Goal: Task Accomplishment & Management: Use online tool/utility

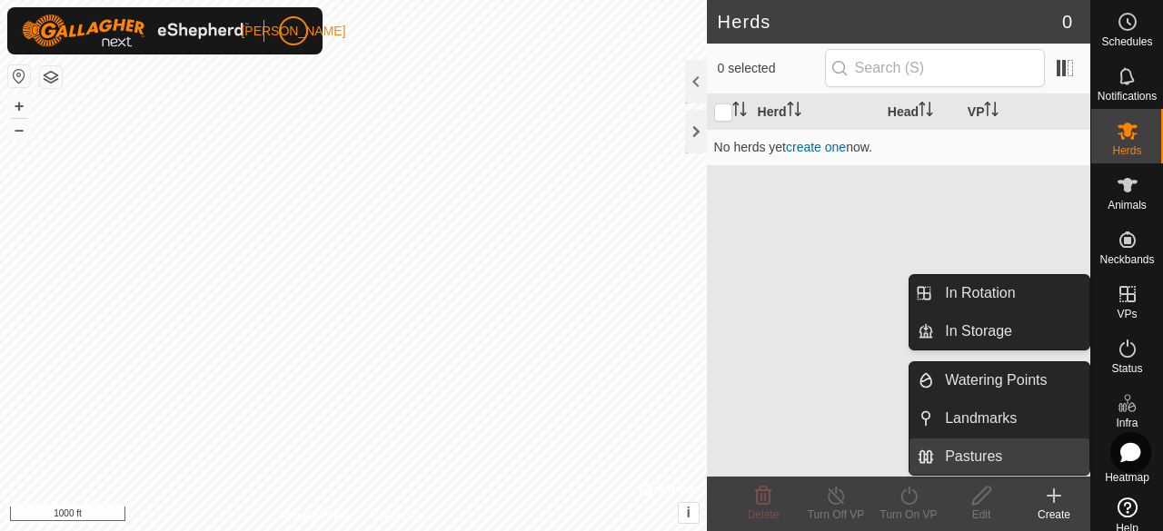
click at [1005, 450] on link "Pastures" at bounding box center [1011, 457] width 155 height 36
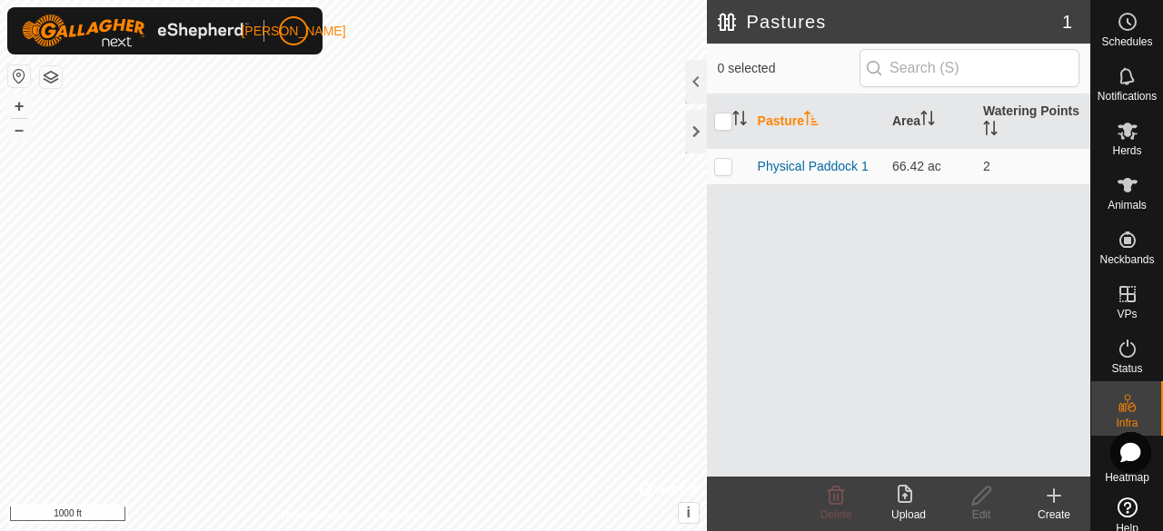
click at [900, 492] on icon at bounding box center [908, 496] width 22 height 22
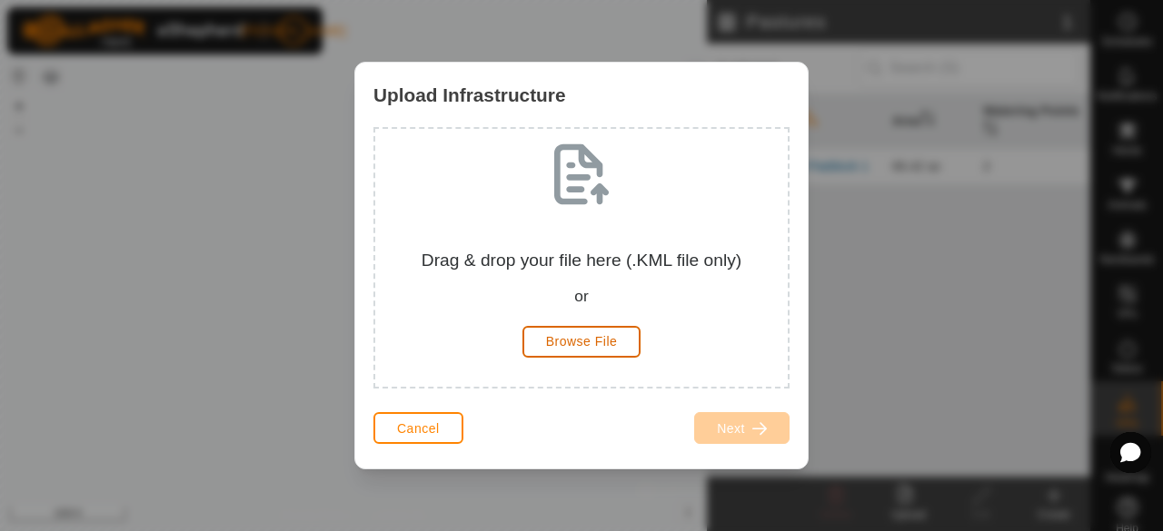
click at [574, 326] on button "Browse File" at bounding box center [581, 342] width 119 height 32
click at [597, 343] on span "Browse File" at bounding box center [582, 341] width 72 height 15
click at [439, 432] on span "Cancel" at bounding box center [418, 428] width 43 height 15
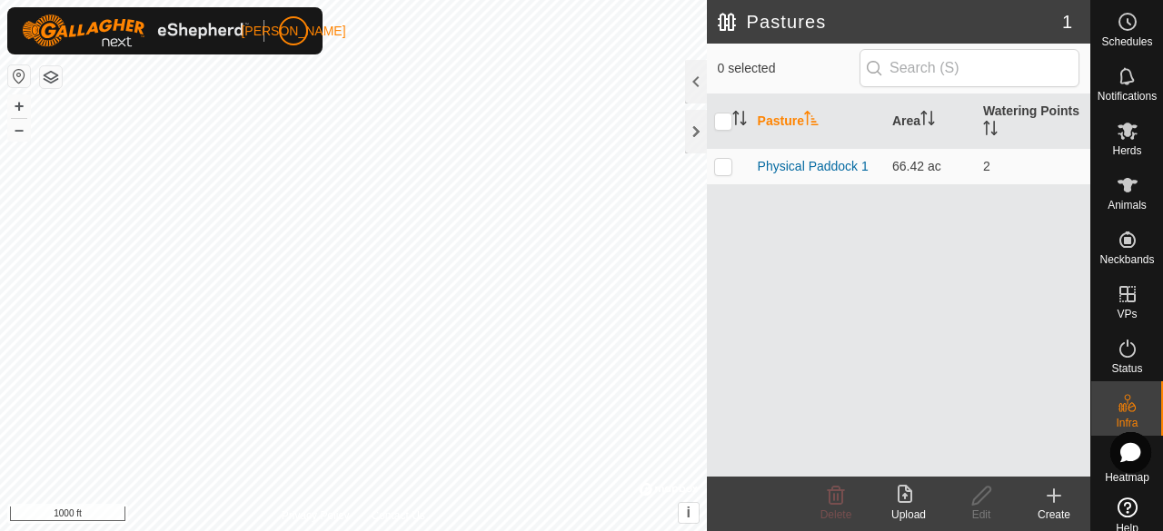
click at [913, 513] on div "Upload" at bounding box center [908, 515] width 73 height 16
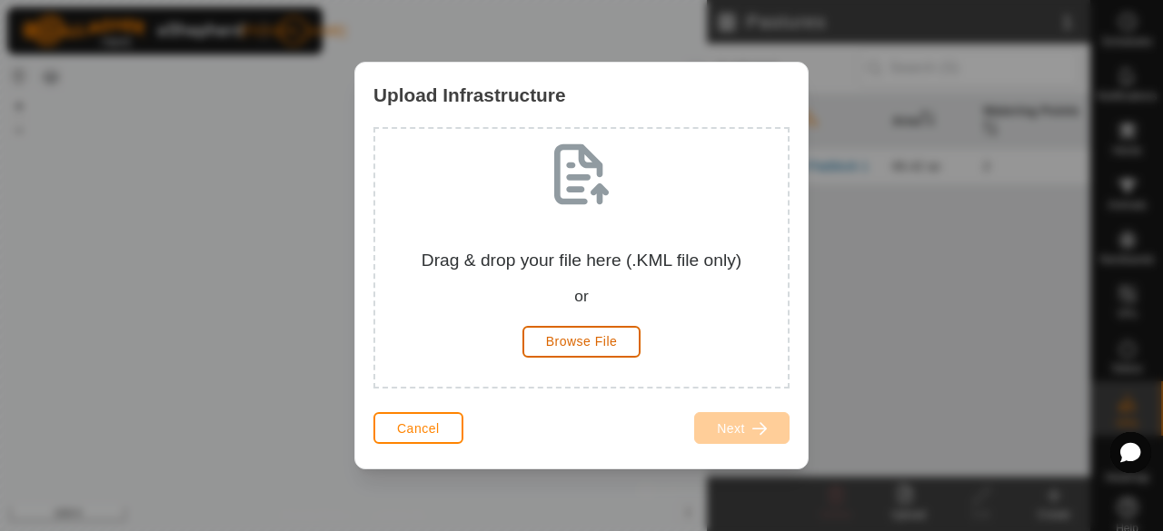
click at [580, 337] on span "Browse File" at bounding box center [582, 341] width 72 height 15
click at [432, 420] on button "Cancel" at bounding box center [418, 428] width 90 height 32
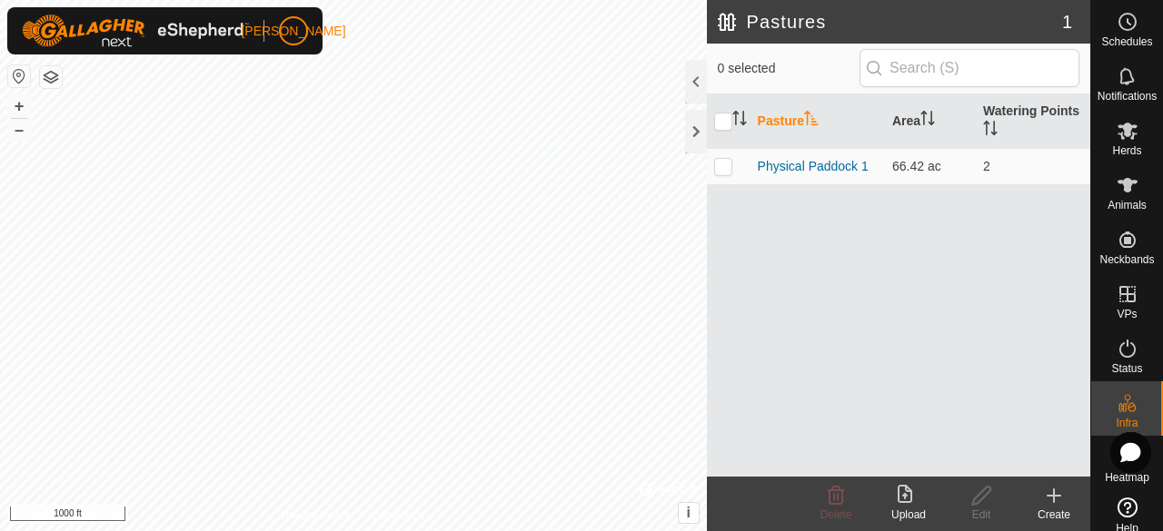
click at [898, 492] on icon at bounding box center [904, 494] width 15 height 18
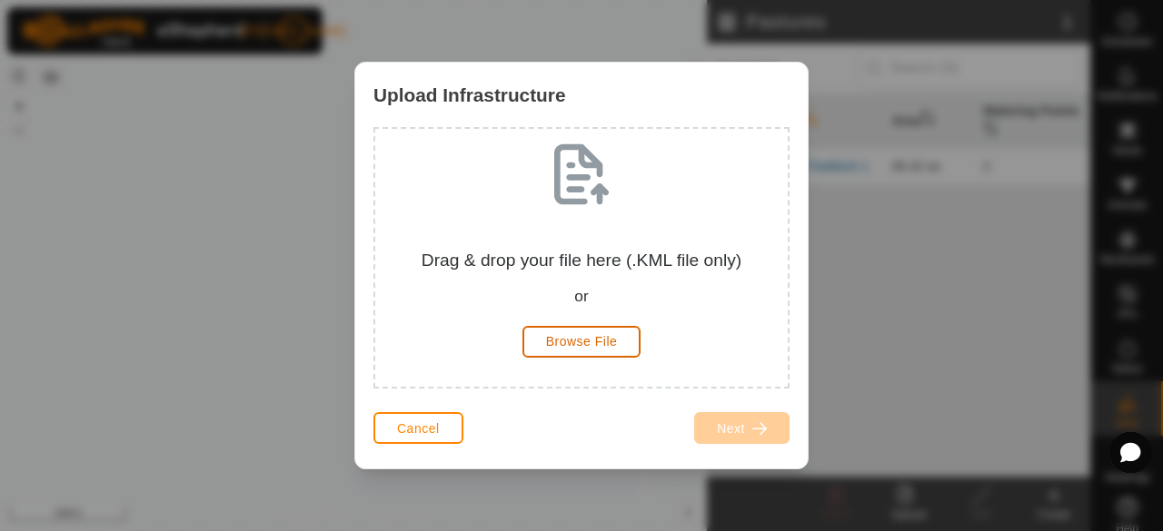
click at [601, 341] on span "Browse File" at bounding box center [582, 341] width 72 height 15
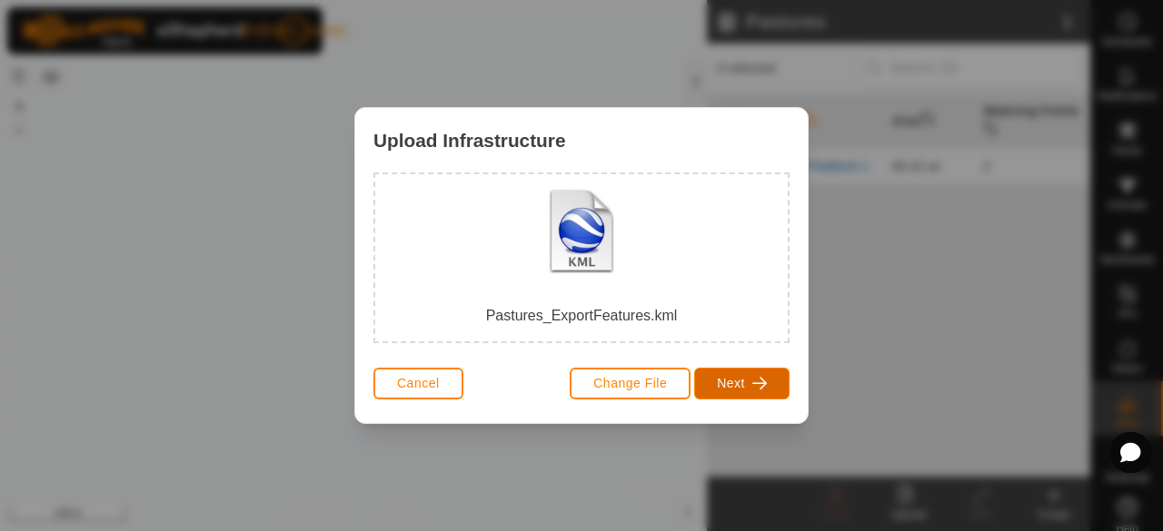
click at [722, 382] on span "Next" at bounding box center [731, 383] width 28 height 15
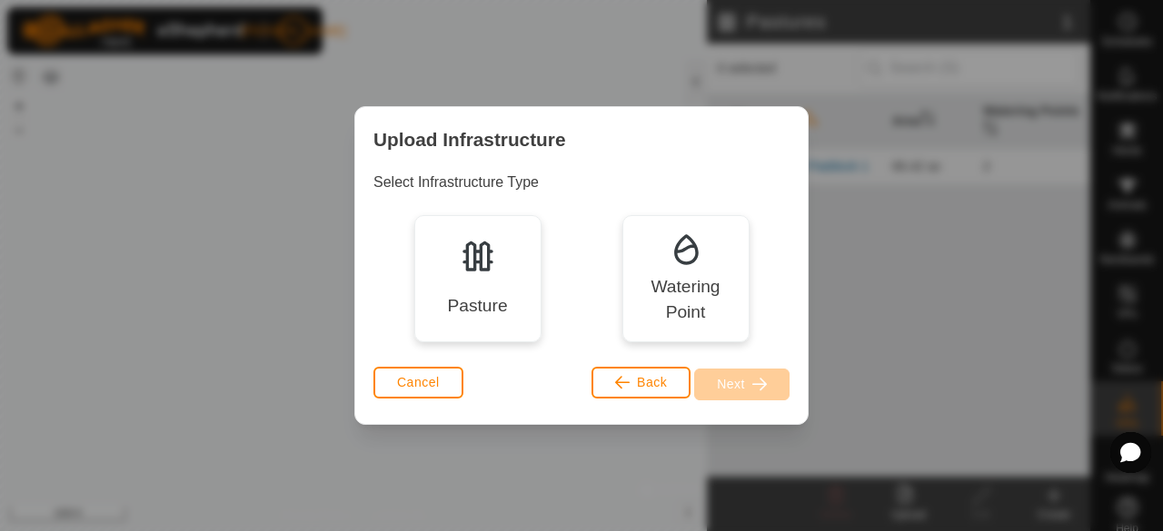
click at [497, 272] on div "Pasture" at bounding box center [477, 278] width 127 height 127
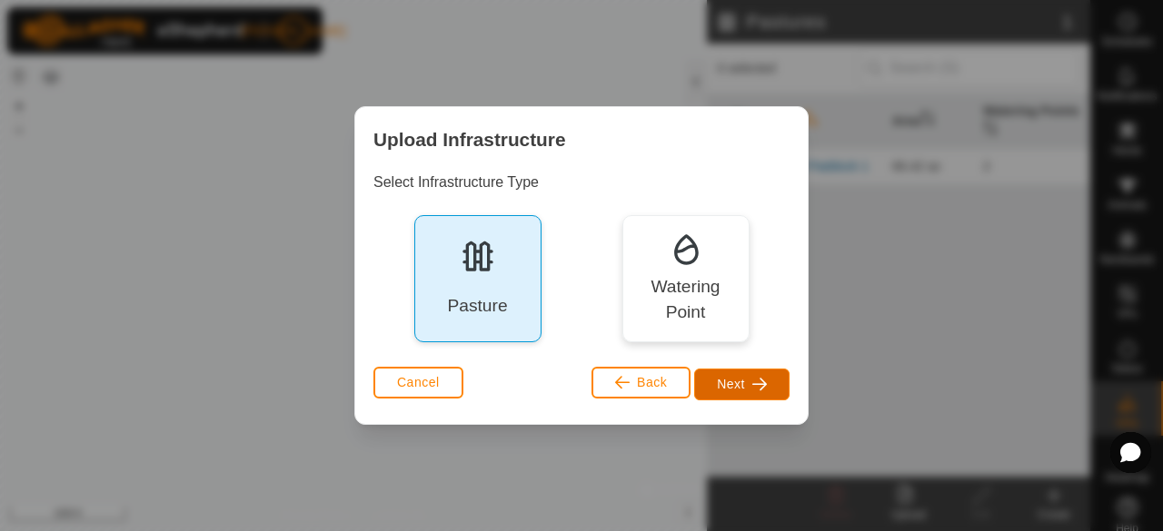
click at [734, 377] on span "Next" at bounding box center [731, 384] width 28 height 15
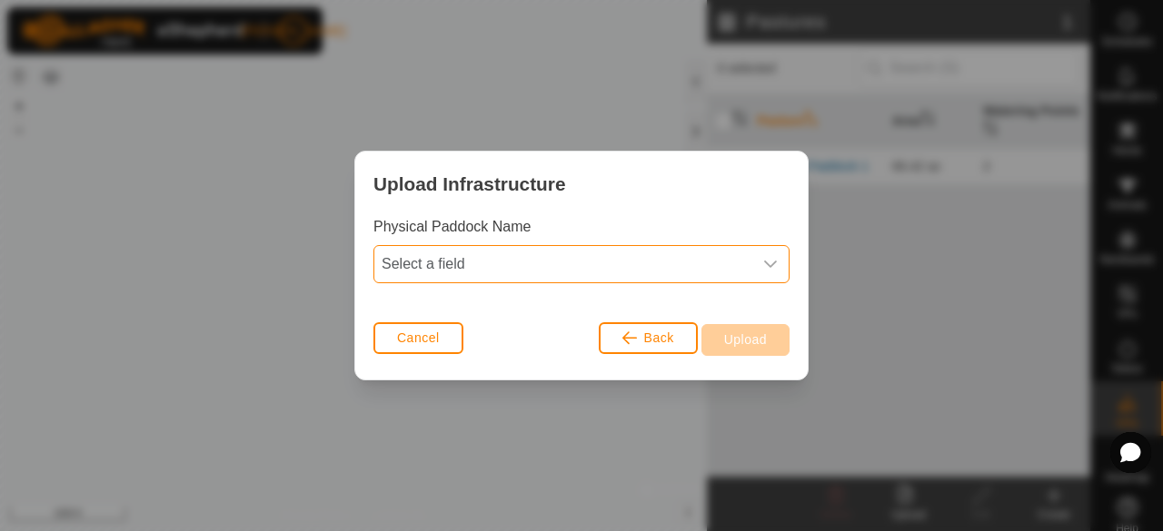
click at [639, 271] on span "Select a field" at bounding box center [563, 264] width 378 height 36
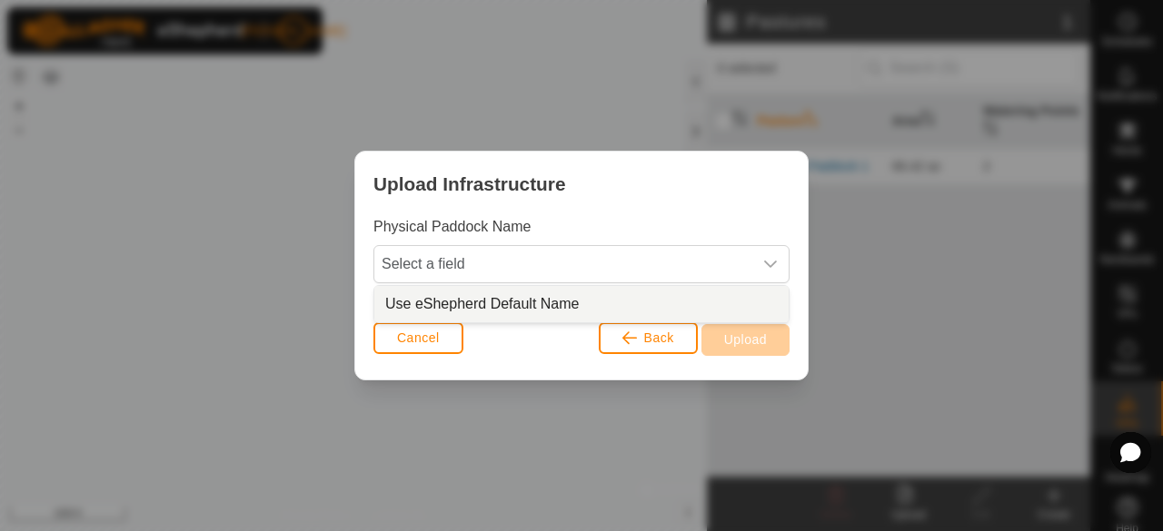
click at [613, 299] on li "Use eShepherd Default Name" at bounding box center [581, 304] width 414 height 36
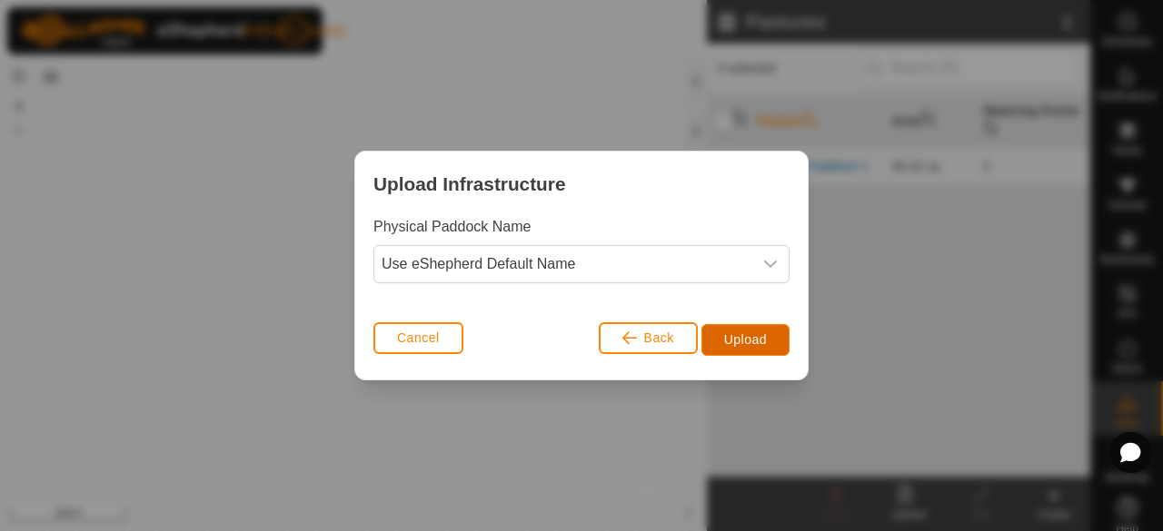
click at [746, 338] on span "Upload" at bounding box center [745, 339] width 43 height 15
click at [414, 348] on button "Cancel" at bounding box center [418, 338] width 90 height 32
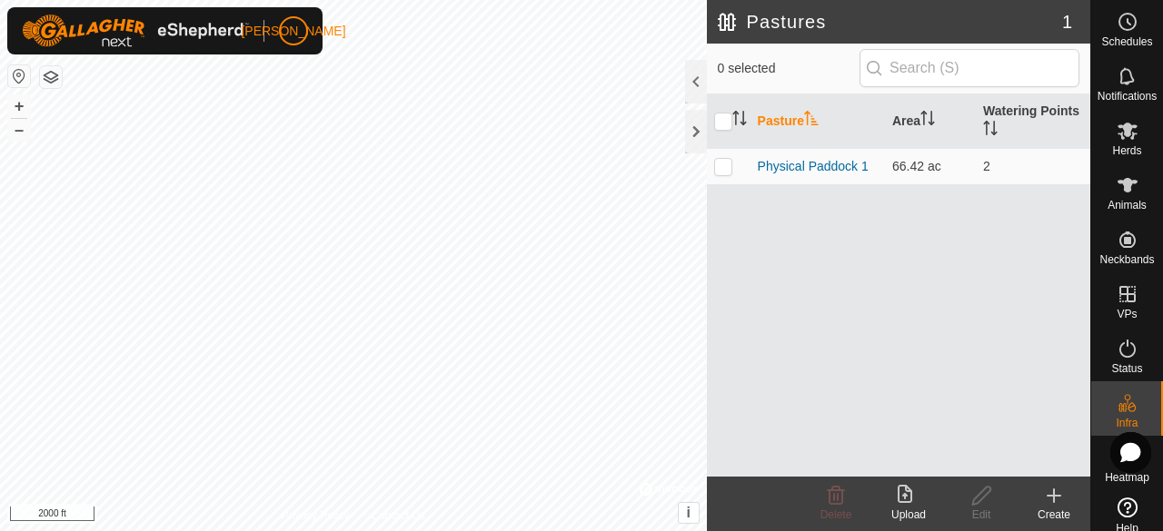
click at [899, 486] on icon at bounding box center [904, 494] width 15 height 18
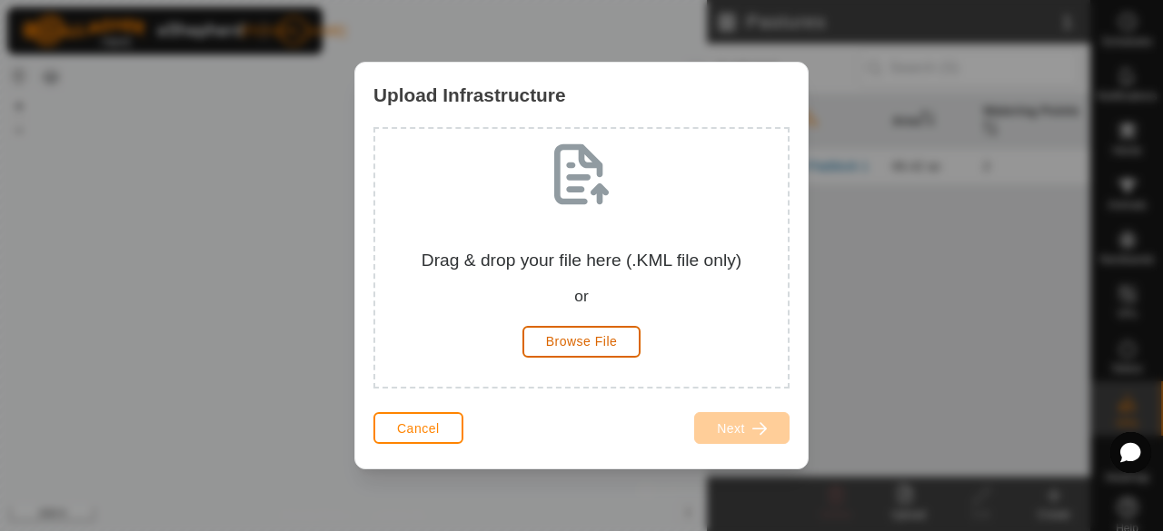
click at [594, 342] on span "Browse File" at bounding box center [582, 341] width 72 height 15
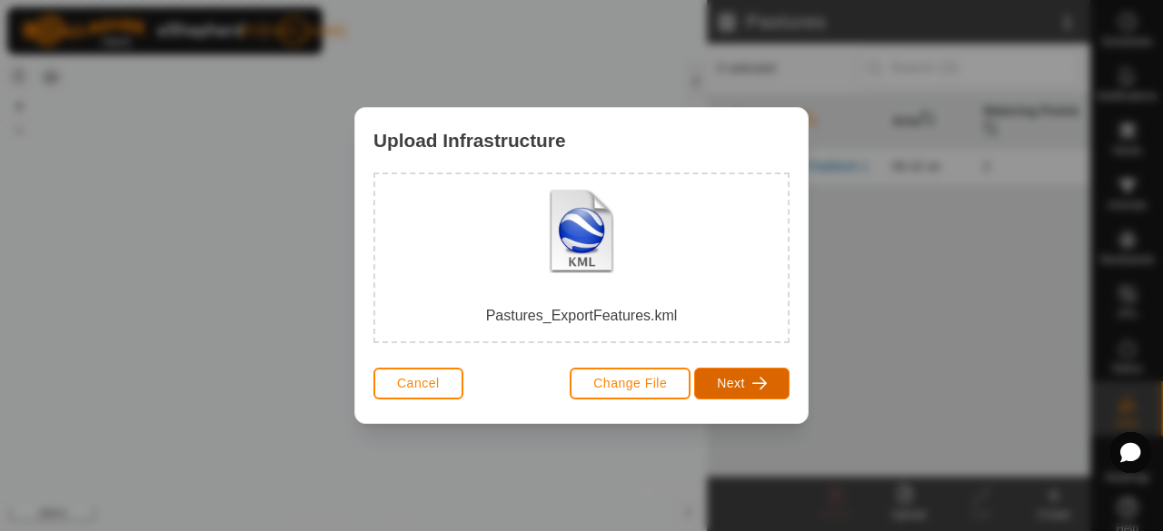
click at [728, 379] on span "Next" at bounding box center [731, 383] width 28 height 15
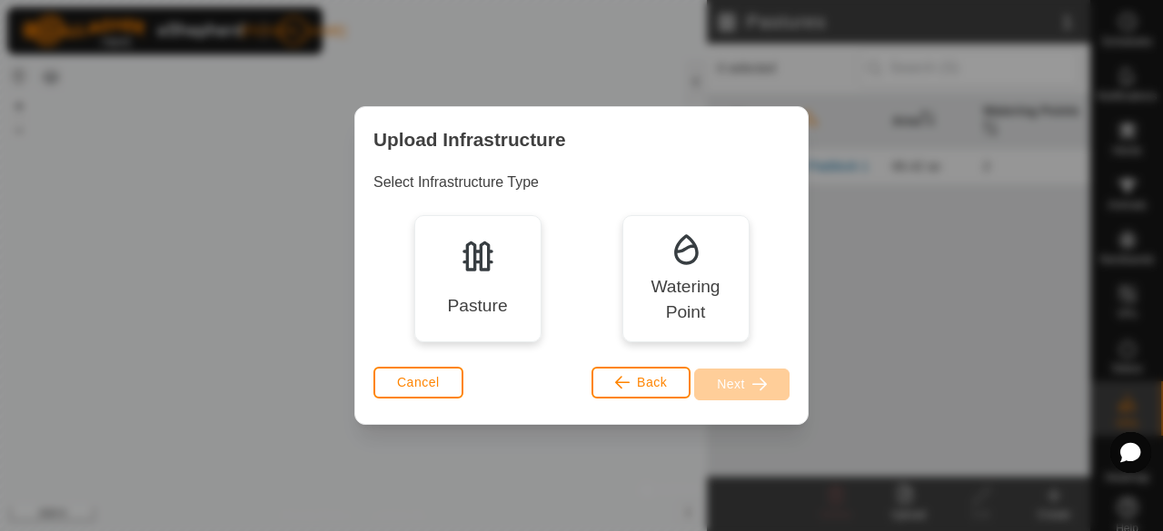
click at [498, 274] on div "Pasture" at bounding box center [477, 278] width 127 height 127
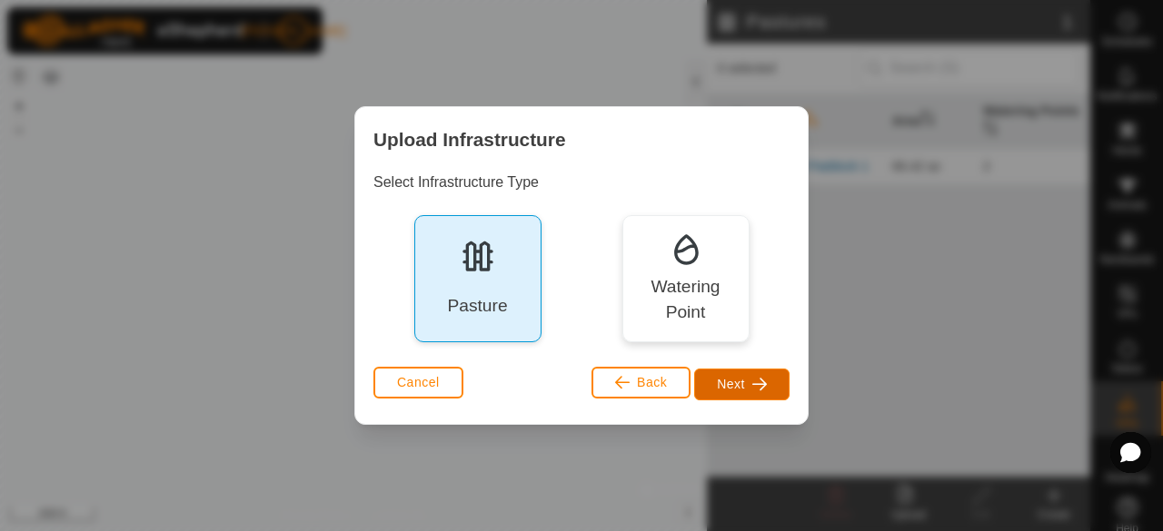
click at [743, 394] on button "Next" at bounding box center [741, 385] width 95 height 32
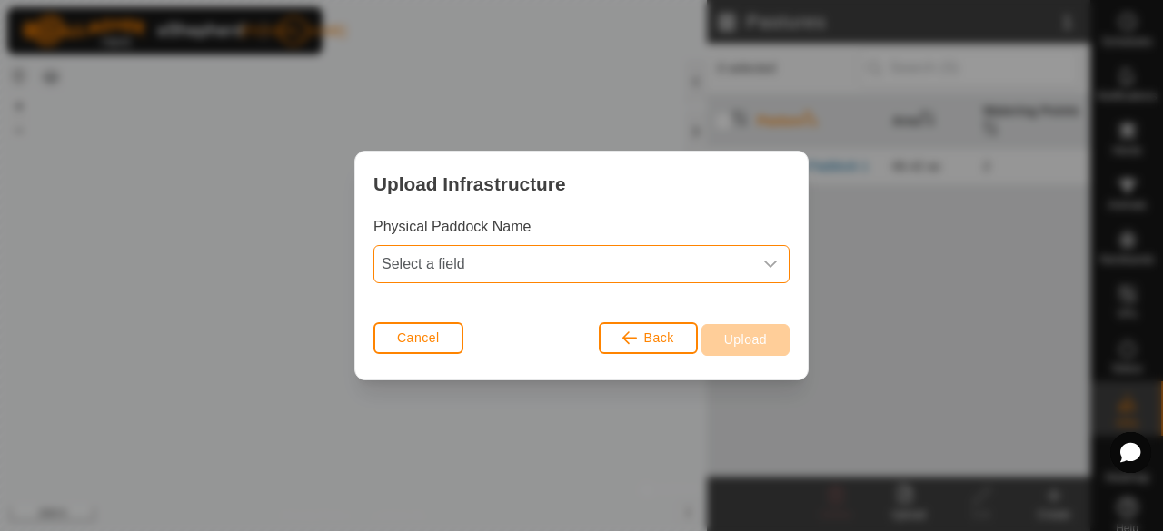
click at [588, 250] on span "Select a field" at bounding box center [563, 264] width 378 height 36
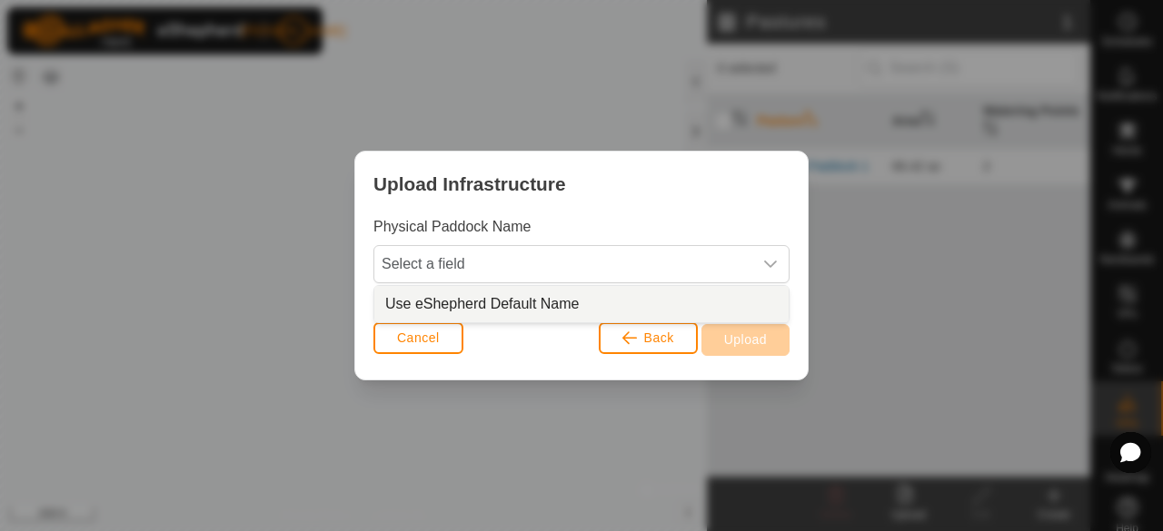
click at [586, 298] on li "Use eShepherd Default Name" at bounding box center [581, 304] width 414 height 36
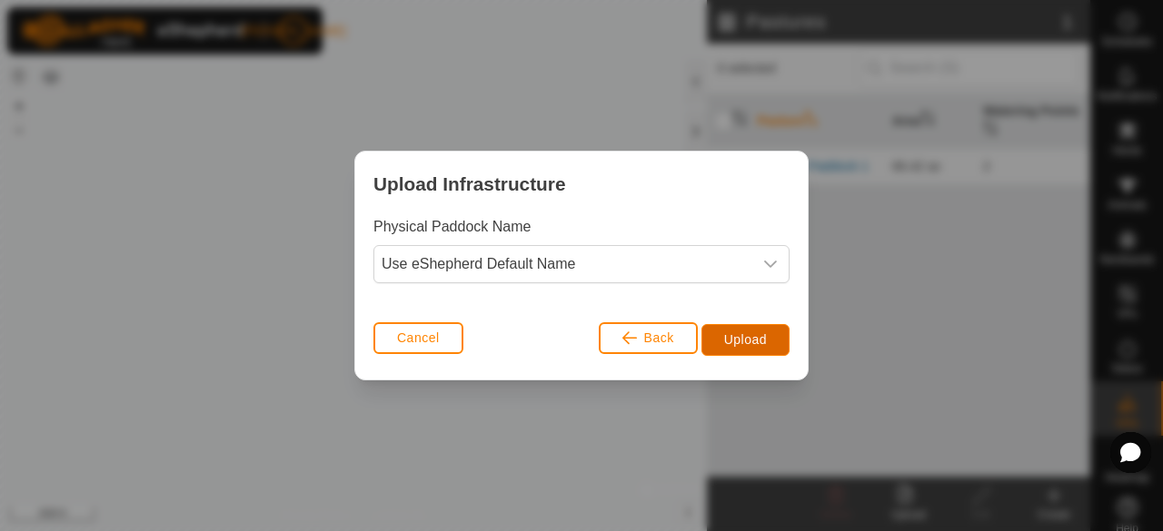
click at [733, 331] on button "Upload" at bounding box center [745, 340] width 88 height 32
click at [1139, 444] on icon at bounding box center [1130, 452] width 21 height 21
click at [749, 342] on span "Upload" at bounding box center [745, 339] width 43 height 15
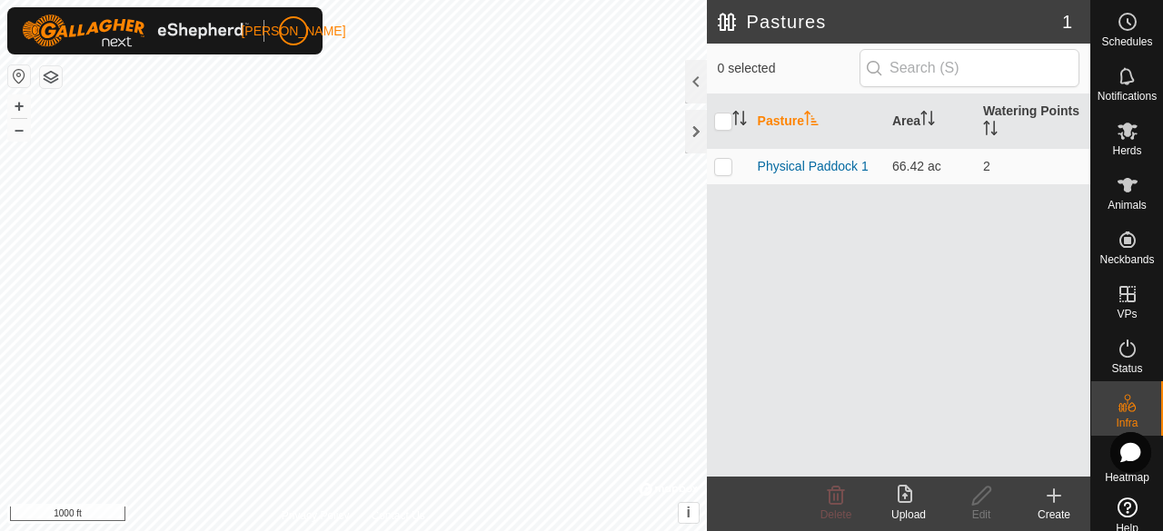
click at [913, 503] on icon at bounding box center [908, 496] width 22 height 22
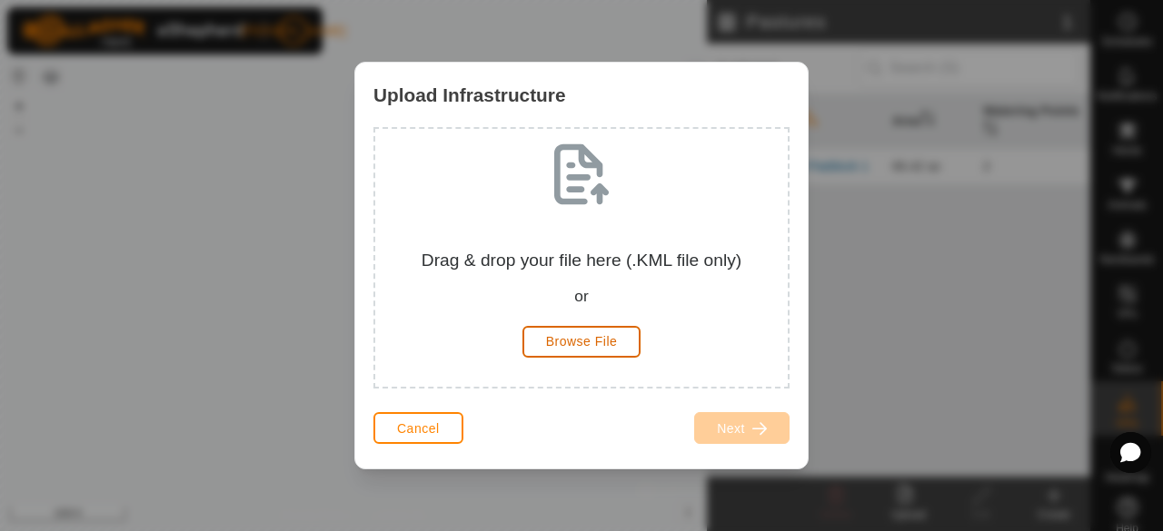
click at [574, 342] on span "Browse File" at bounding box center [582, 341] width 72 height 15
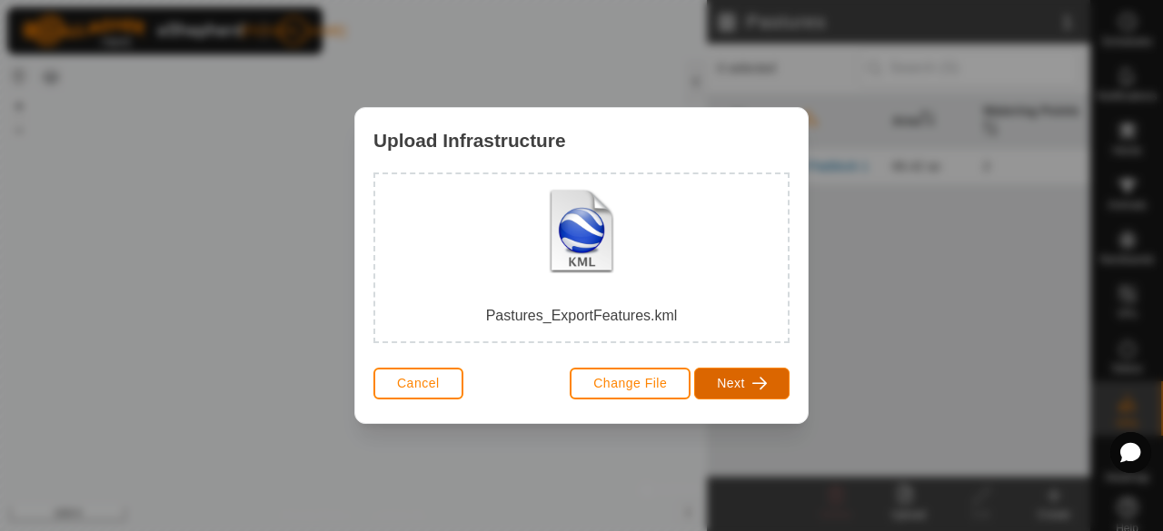
click at [728, 386] on span "Next" at bounding box center [731, 383] width 28 height 15
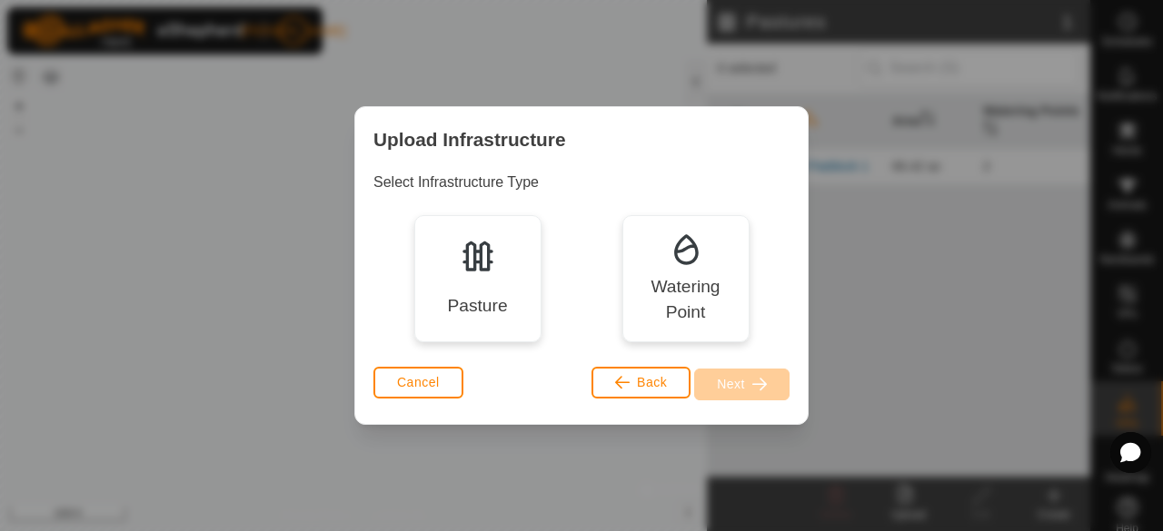
click at [485, 297] on div "Pasture" at bounding box center [477, 306] width 60 height 26
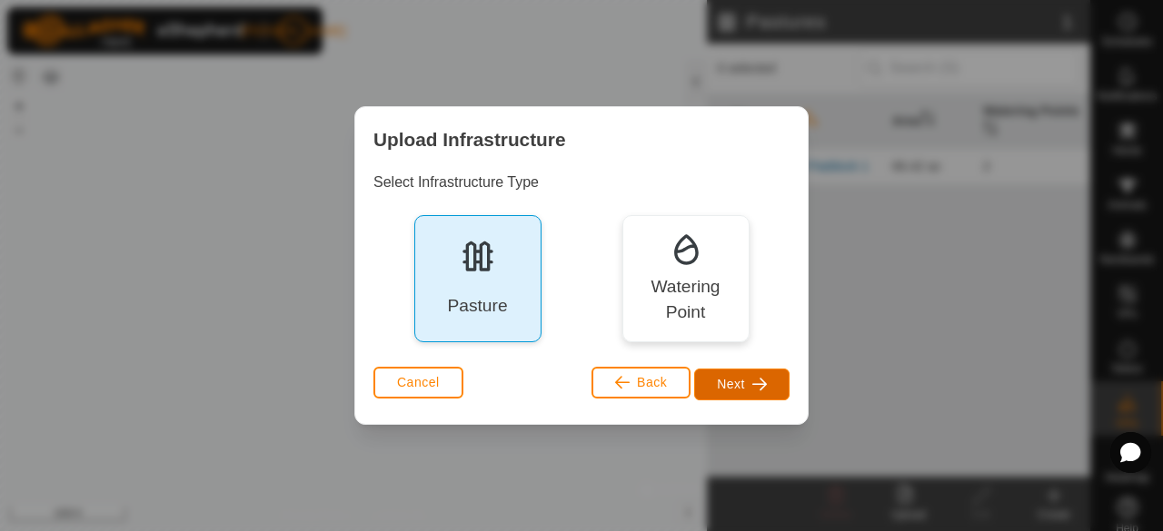
click at [727, 377] on span "Next" at bounding box center [731, 384] width 28 height 15
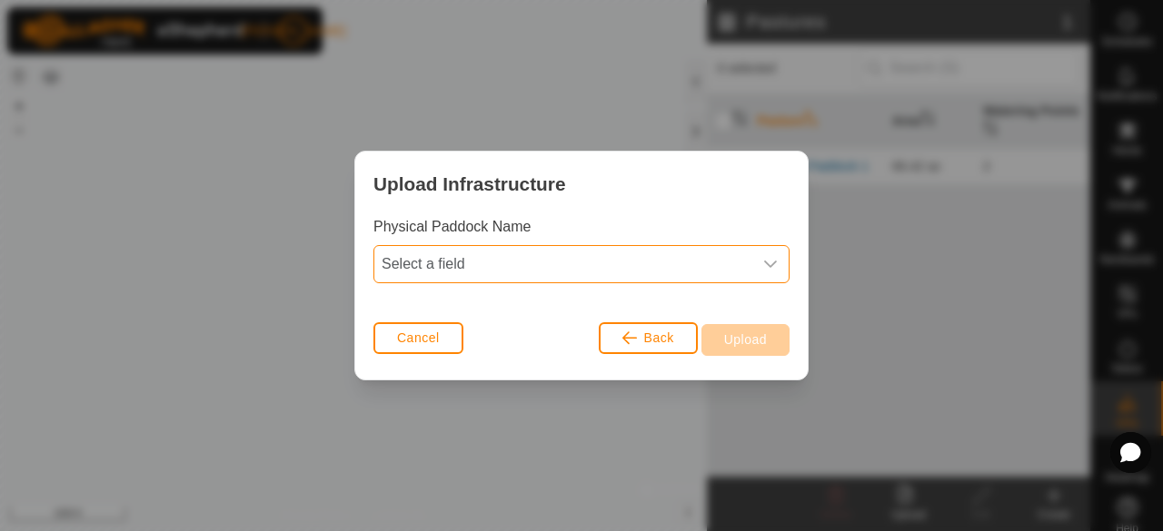
click at [644, 272] on span "Select a field" at bounding box center [563, 264] width 378 height 36
click at [635, 255] on span "Select a field" at bounding box center [563, 264] width 378 height 36
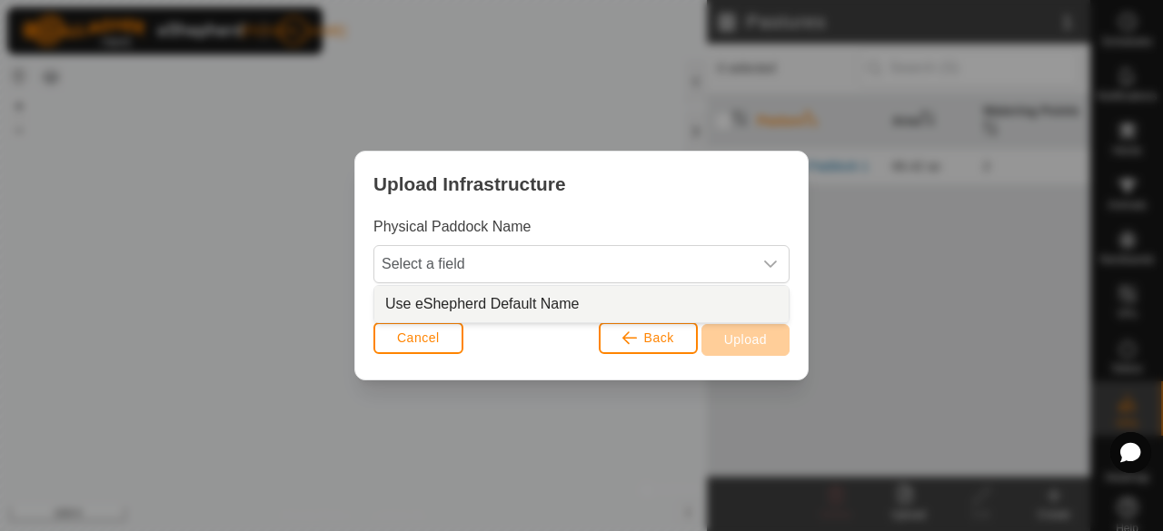
click at [577, 303] on li "Use eShepherd Default Name" at bounding box center [581, 304] width 414 height 36
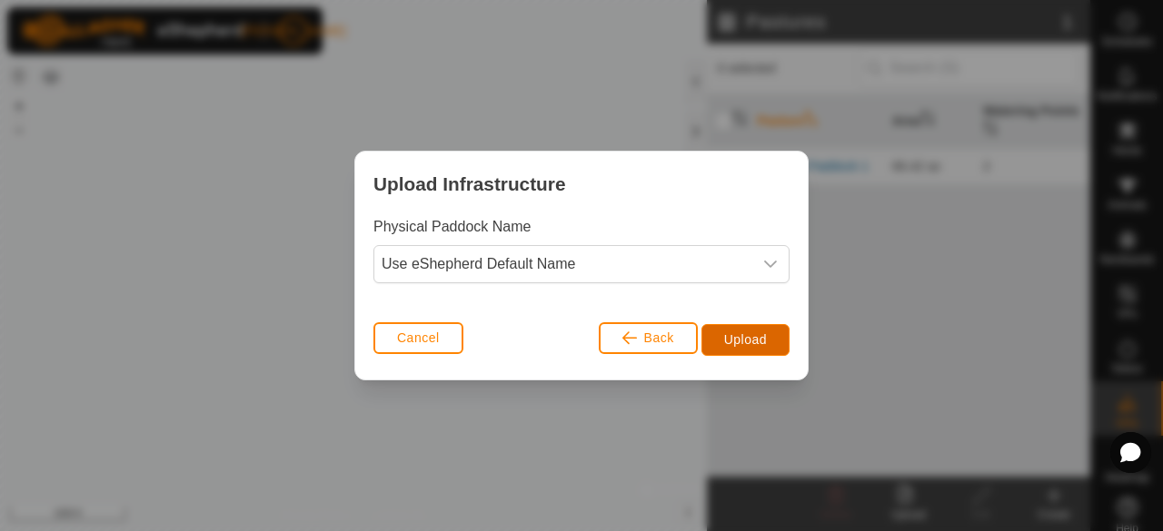
click at [728, 330] on button "Upload" at bounding box center [745, 340] width 88 height 32
click at [658, 331] on span "Back" at bounding box center [659, 338] width 30 height 15
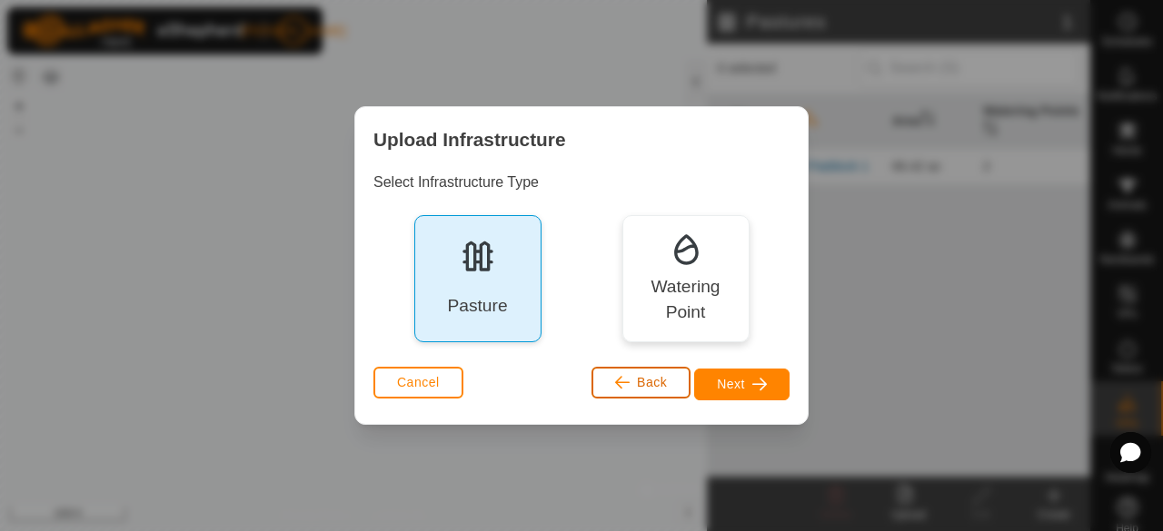
click at [669, 393] on button "Back" at bounding box center [640, 383] width 99 height 32
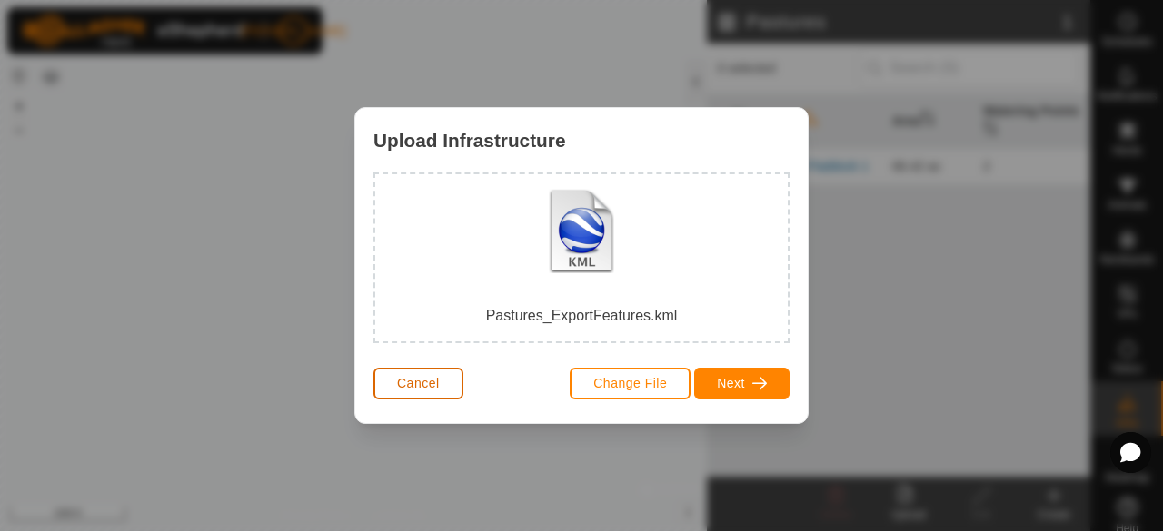
click at [438, 384] on span "Cancel" at bounding box center [418, 383] width 43 height 15
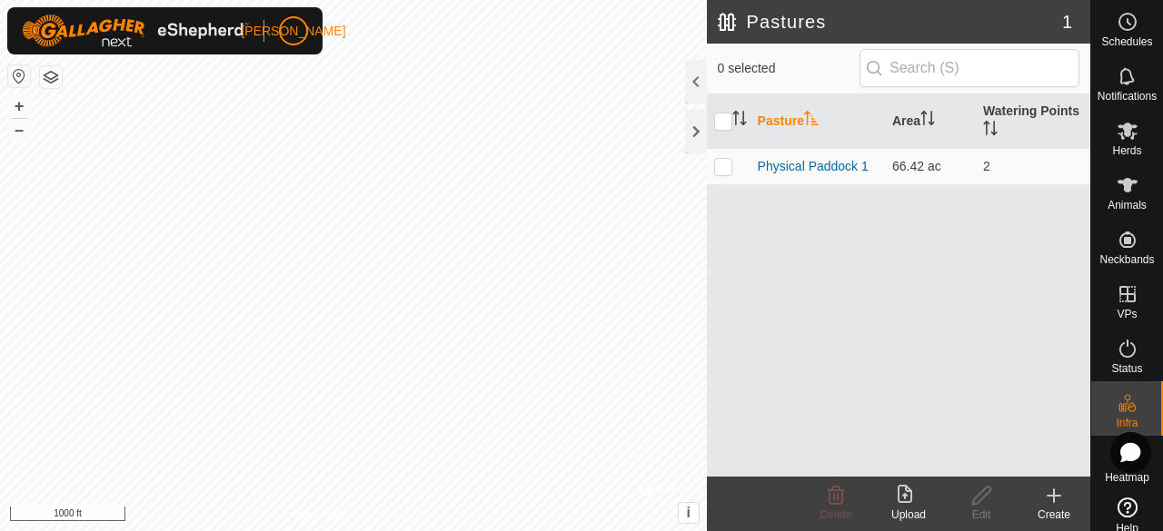
click at [895, 487] on upload-svg-icon at bounding box center [908, 496] width 73 height 22
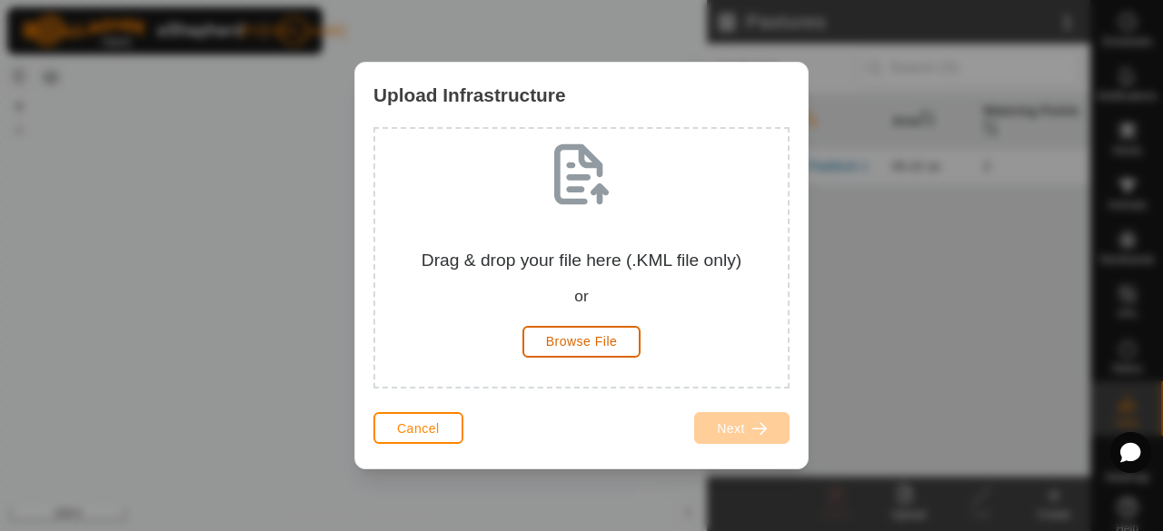
click at [544, 346] on button "Browse File" at bounding box center [581, 342] width 119 height 32
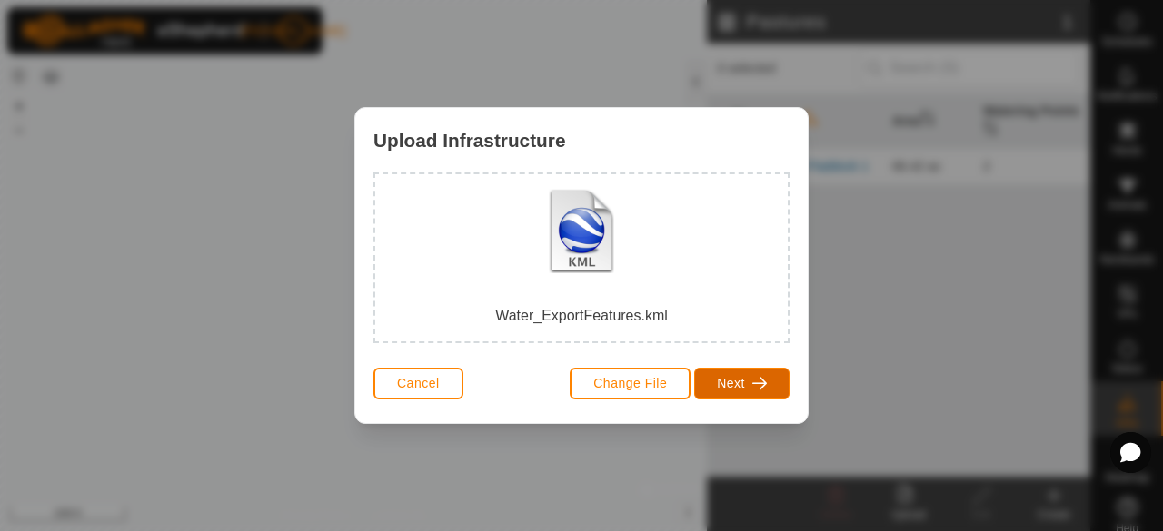
click at [740, 381] on span "Next" at bounding box center [731, 383] width 28 height 15
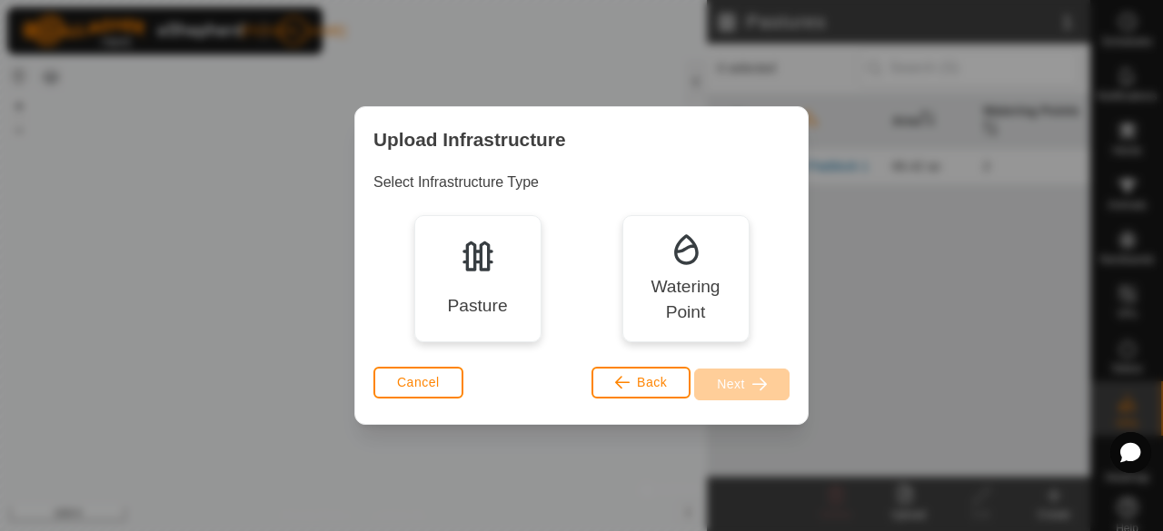
click at [682, 279] on div "Watering Point" at bounding box center [685, 300] width 101 height 53
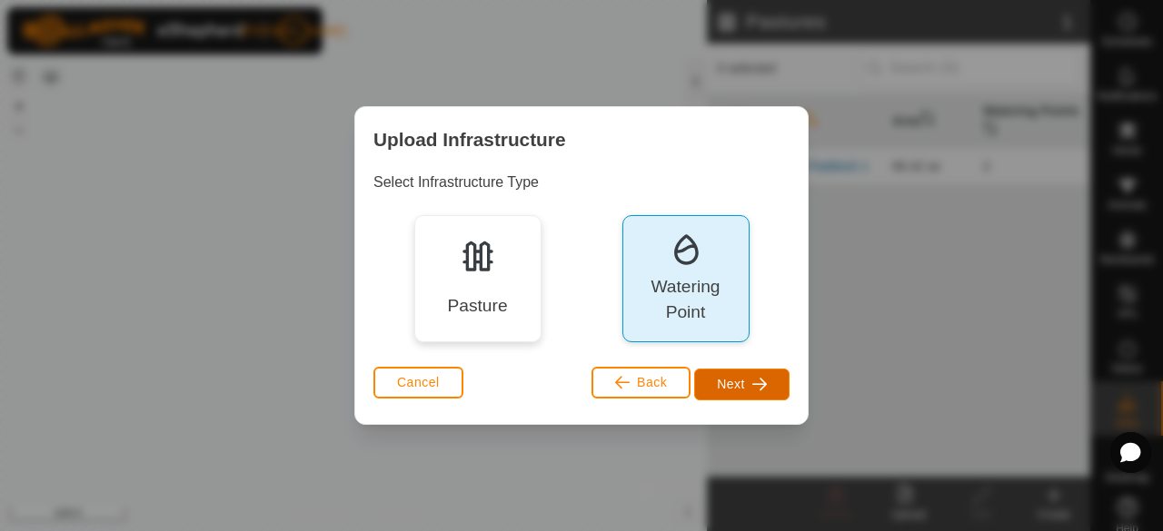
click at [731, 386] on span "Next" at bounding box center [731, 384] width 28 height 15
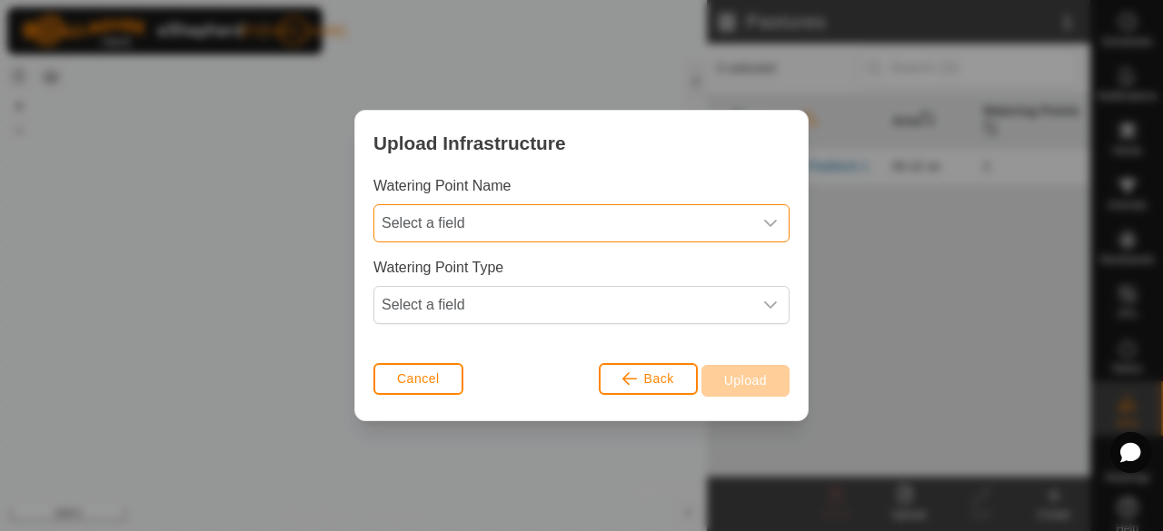
click at [583, 230] on span "Select a field" at bounding box center [563, 223] width 378 height 36
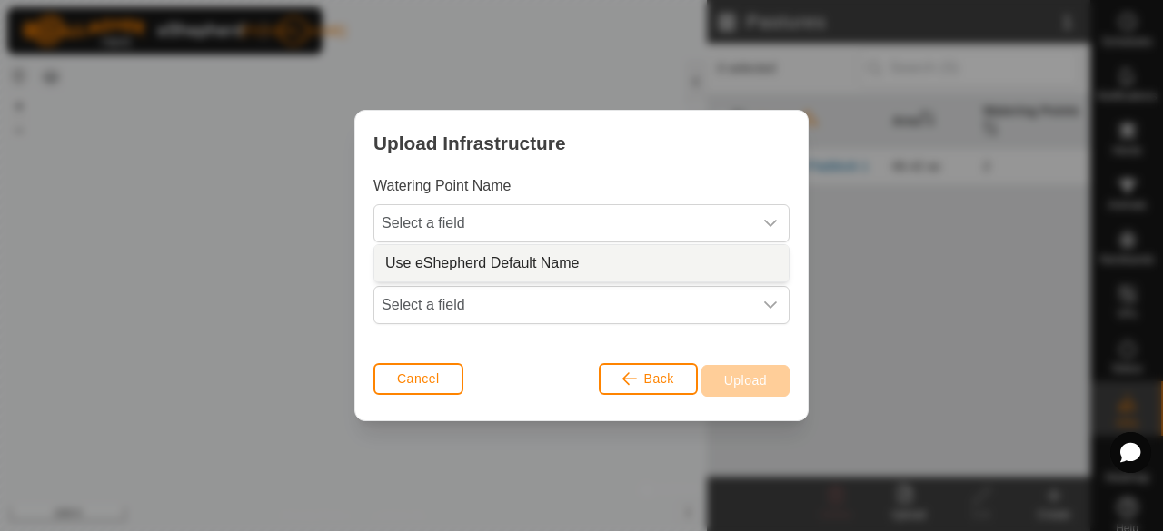
click at [583, 256] on li "Use eShepherd Default Name" at bounding box center [581, 263] width 414 height 36
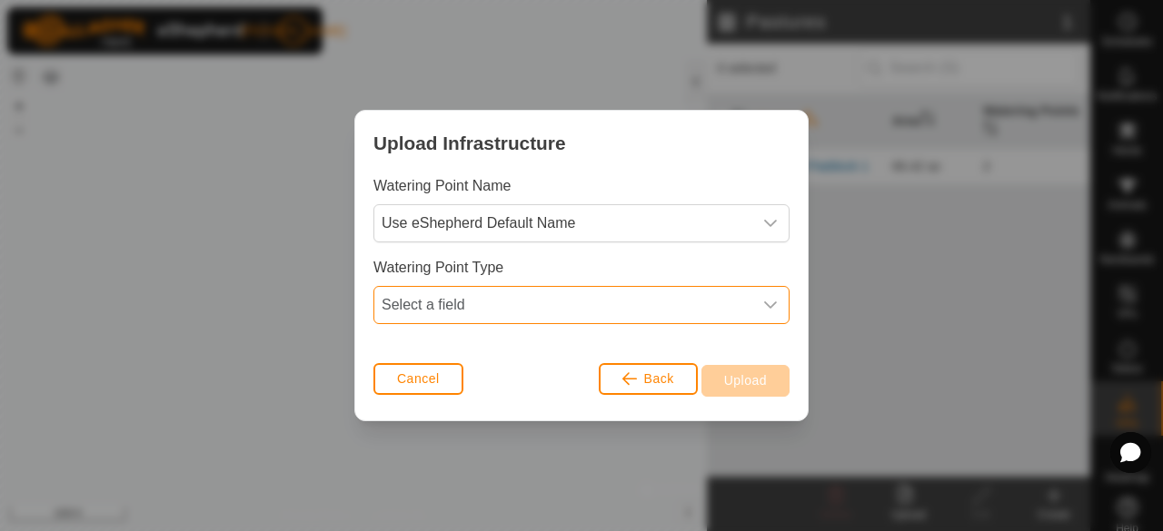
click at [580, 287] on span "Select a field" at bounding box center [563, 305] width 378 height 36
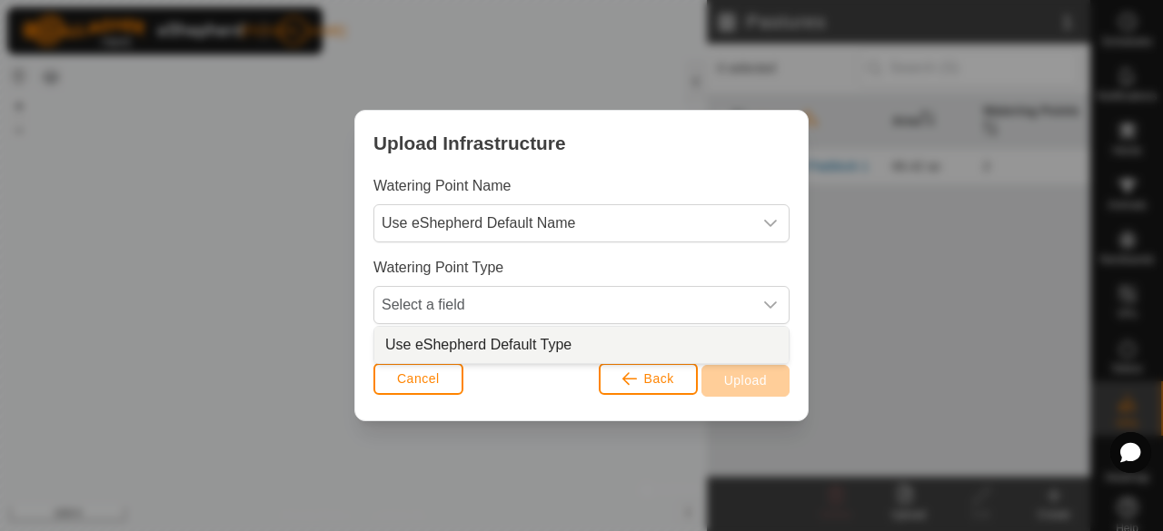
click at [563, 340] on li "Use eShepherd Default Type" at bounding box center [581, 345] width 414 height 36
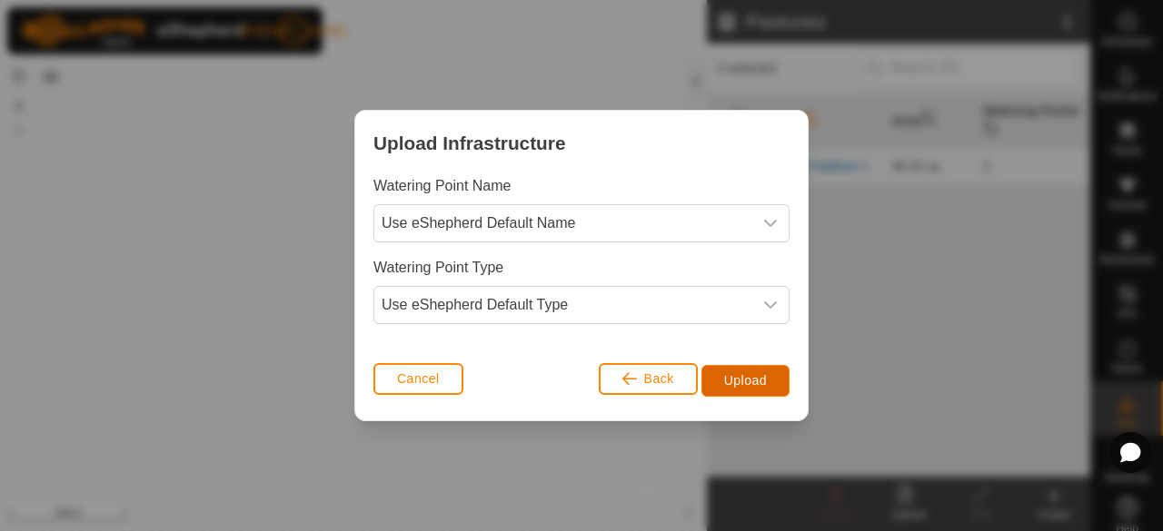
click at [721, 370] on button "Upload" at bounding box center [745, 381] width 88 height 32
click at [431, 378] on span "Cancel" at bounding box center [418, 379] width 43 height 15
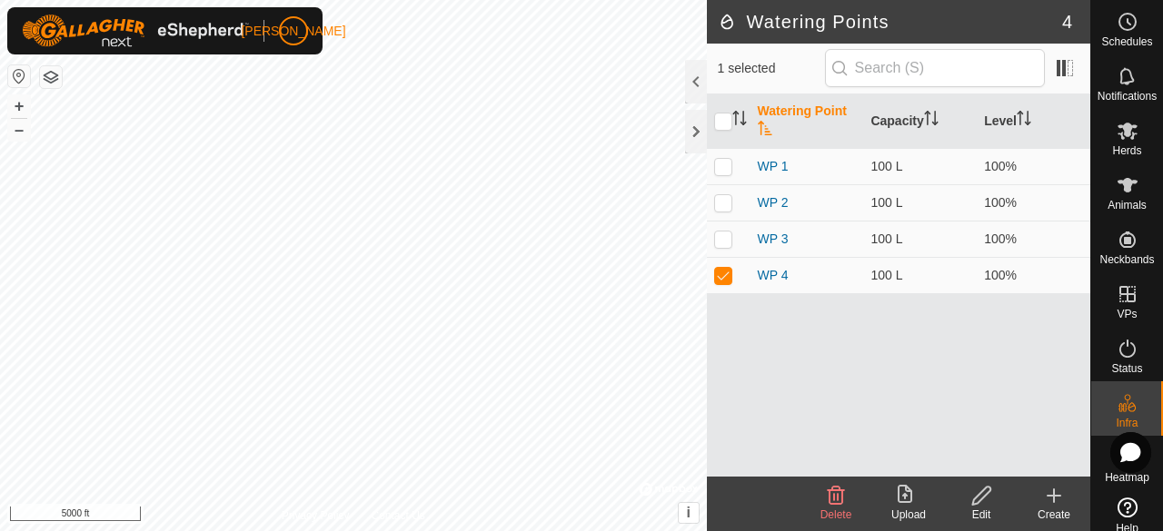
click at [831, 357] on div "Watering Point Capacity Level WP 1 100 L 100% WP 2 100 L 100% WP 3 100 L 100% W…" at bounding box center [898, 285] width 383 height 382
click at [728, 273] on p-checkbox at bounding box center [723, 275] width 18 height 15
checkbox input "false"
click at [924, 509] on div "Upload" at bounding box center [908, 515] width 73 height 16
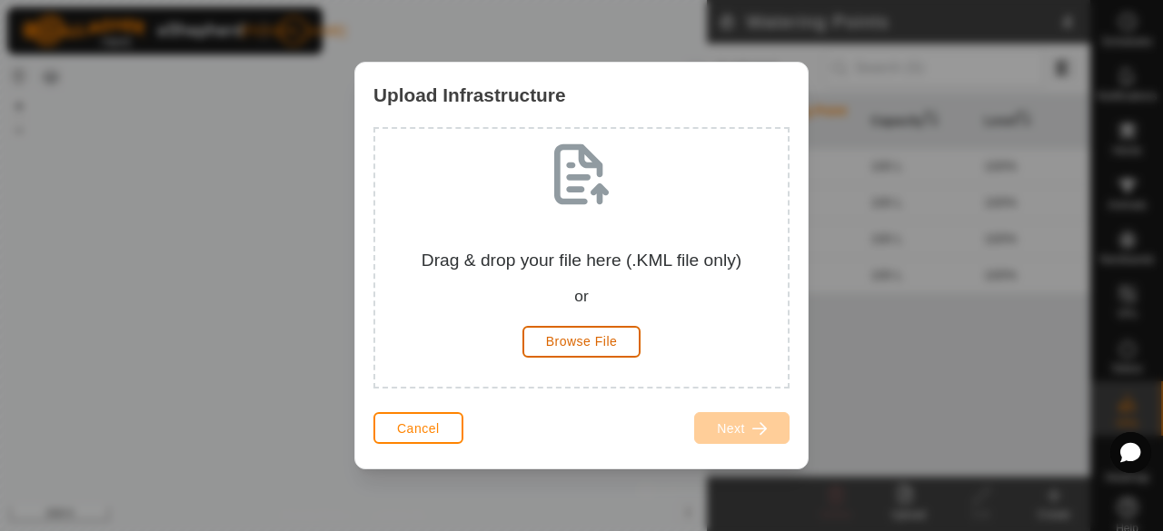
click at [585, 340] on span "Browse File" at bounding box center [582, 341] width 72 height 15
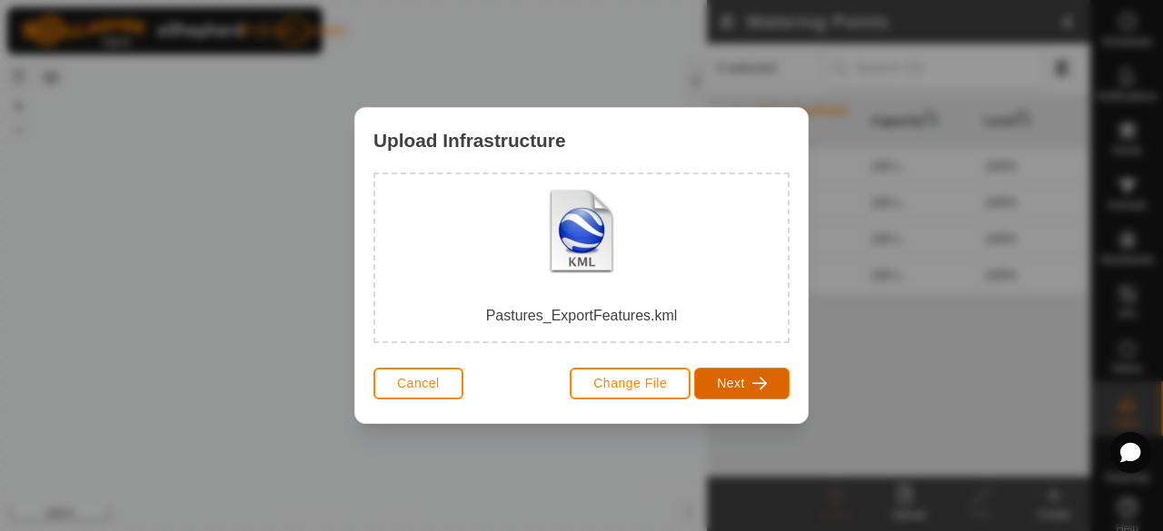
click at [737, 396] on button "Next" at bounding box center [741, 384] width 95 height 32
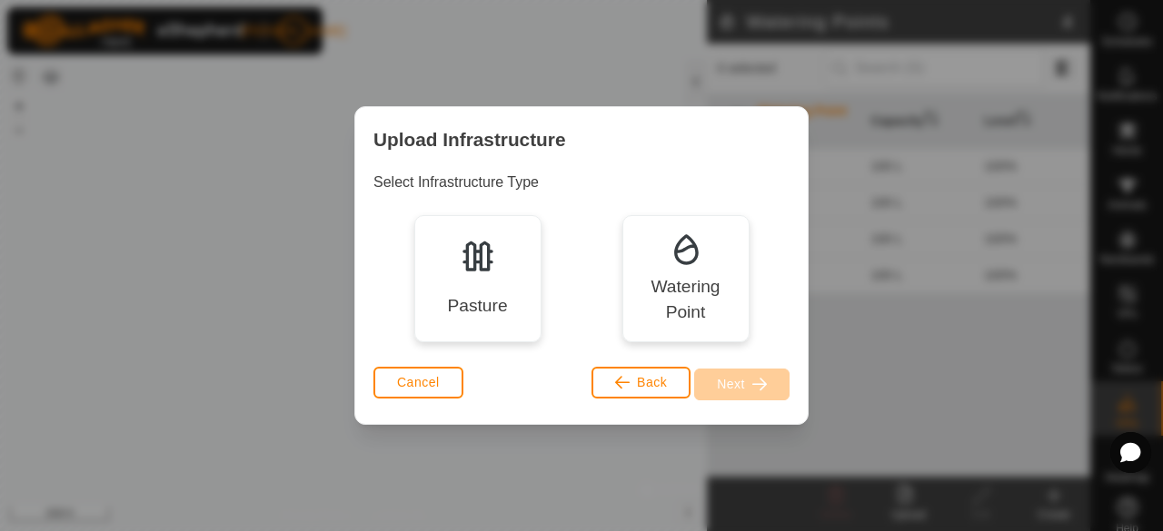
click at [487, 292] on div "Pasture" at bounding box center [477, 278] width 127 height 127
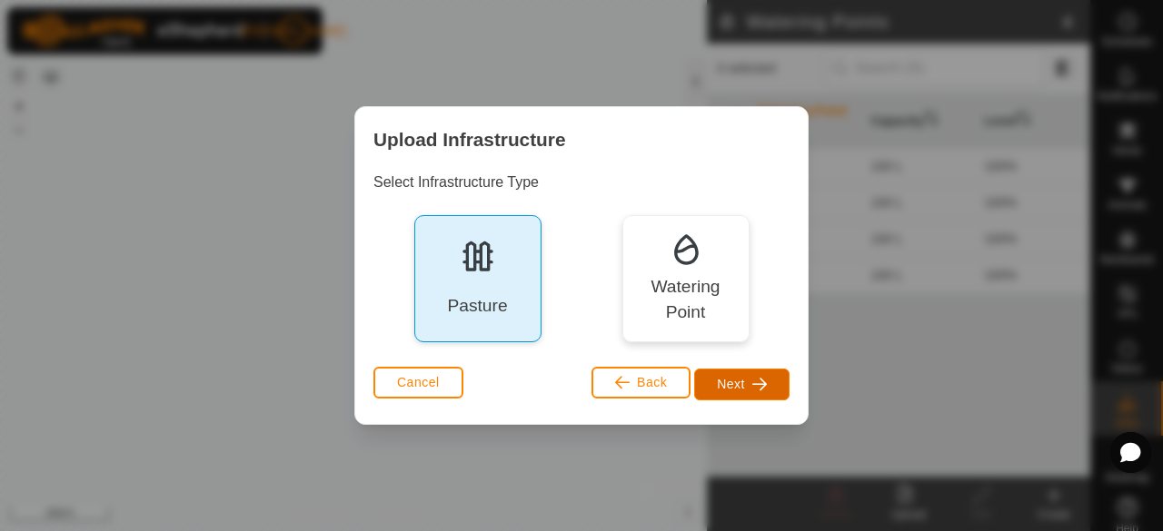
click at [722, 387] on span "Next" at bounding box center [731, 384] width 28 height 15
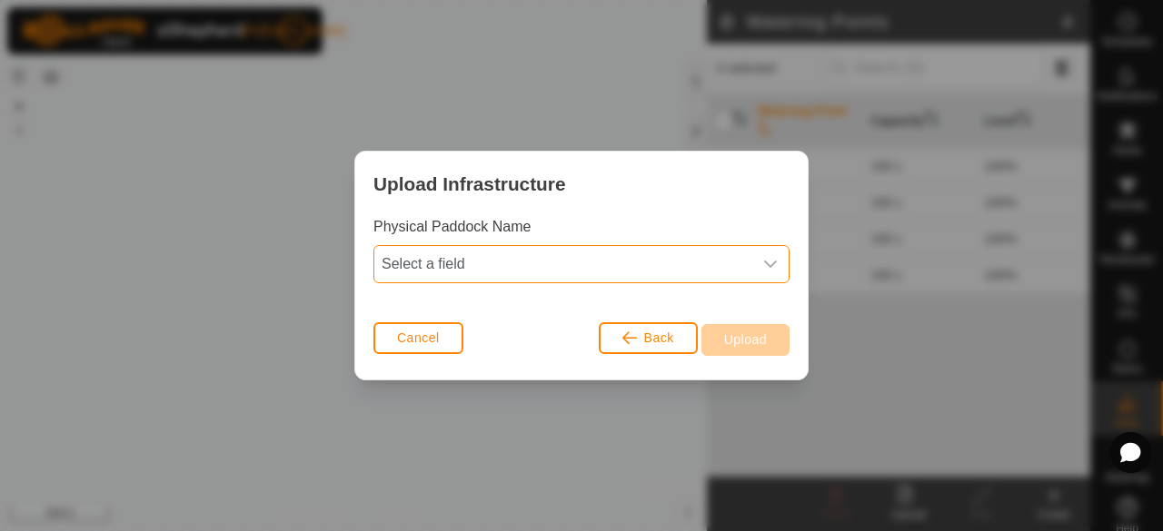
click at [630, 262] on span "Select a field" at bounding box center [563, 264] width 378 height 36
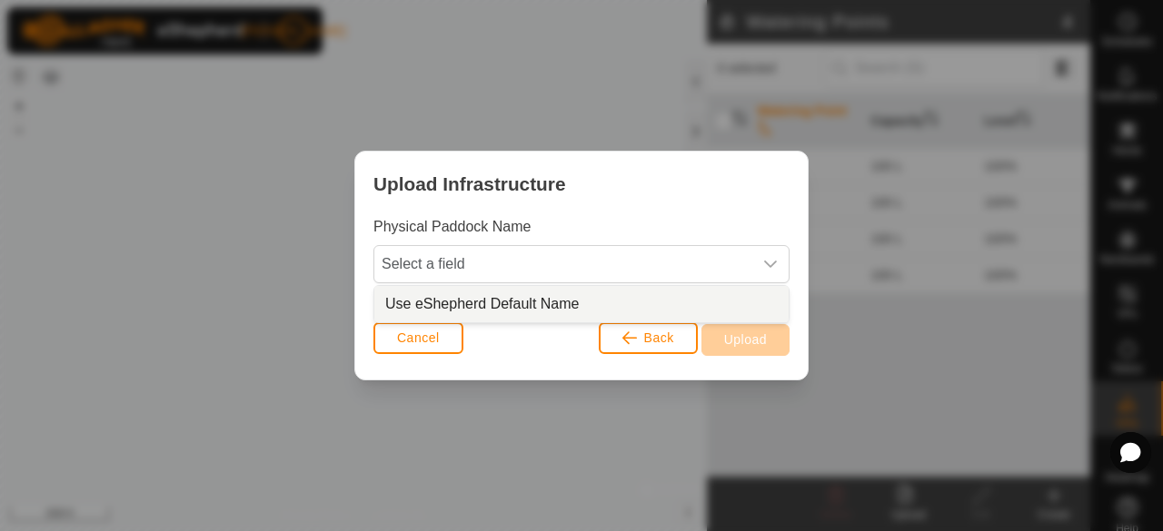
click at [557, 348] on div "Cancel Back Upload" at bounding box center [581, 338] width 416 height 45
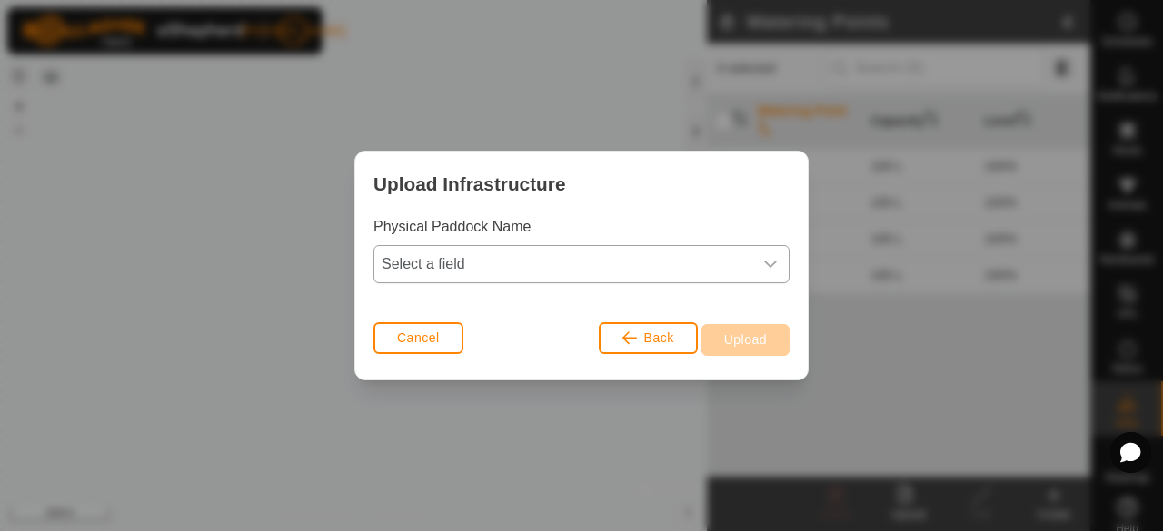
click at [453, 259] on span "Select a field" at bounding box center [563, 264] width 378 height 36
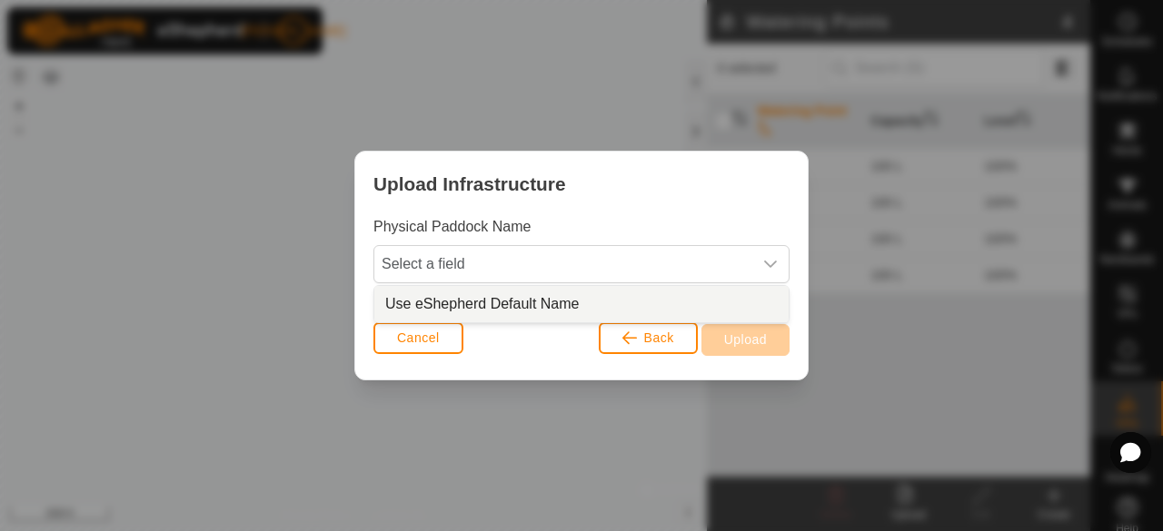
click at [464, 299] on li "Use eShepherd Default Name" at bounding box center [581, 304] width 414 height 36
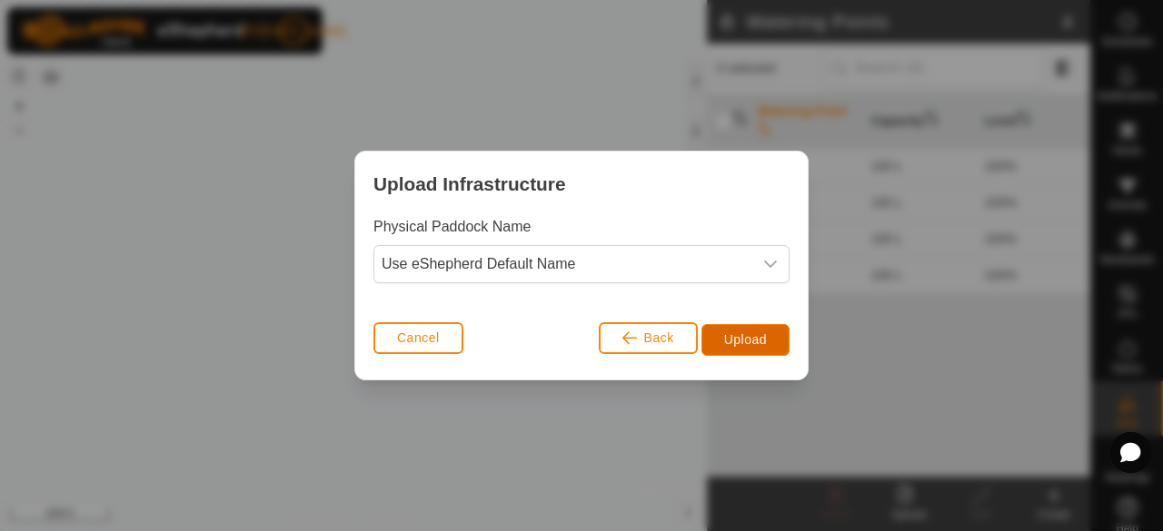
click at [730, 332] on span "Upload" at bounding box center [745, 339] width 43 height 15
click at [650, 341] on span "Back" at bounding box center [659, 338] width 30 height 15
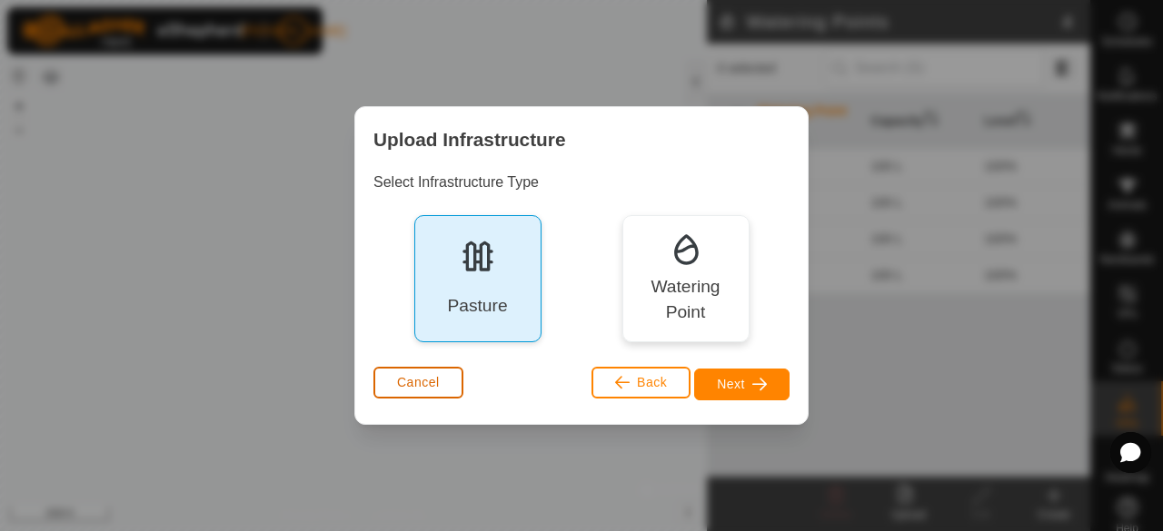
click at [442, 372] on button "Cancel" at bounding box center [418, 383] width 90 height 32
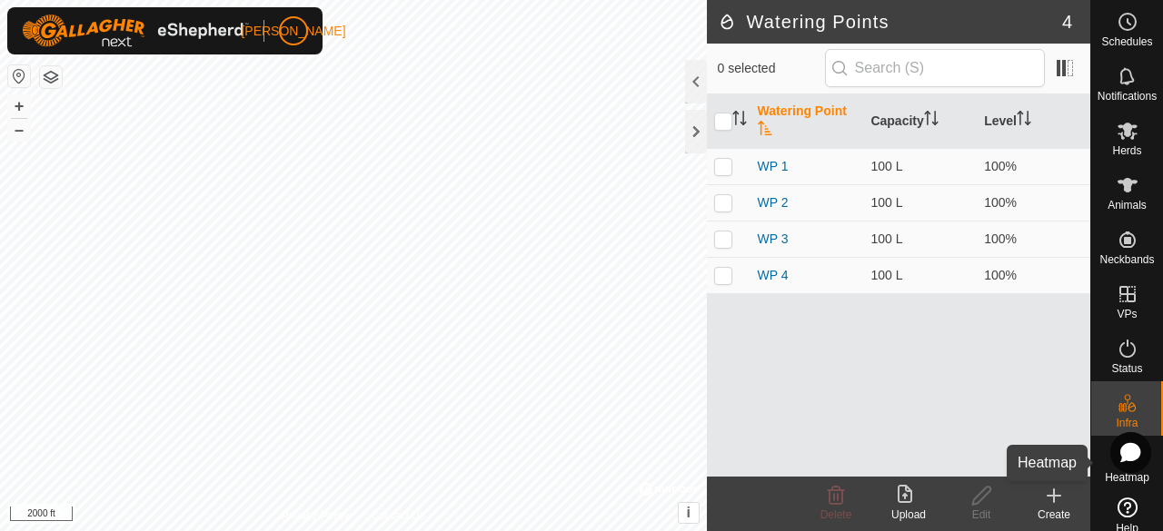
click at [1101, 465] on div "Heatmap" at bounding box center [1127, 463] width 72 height 55
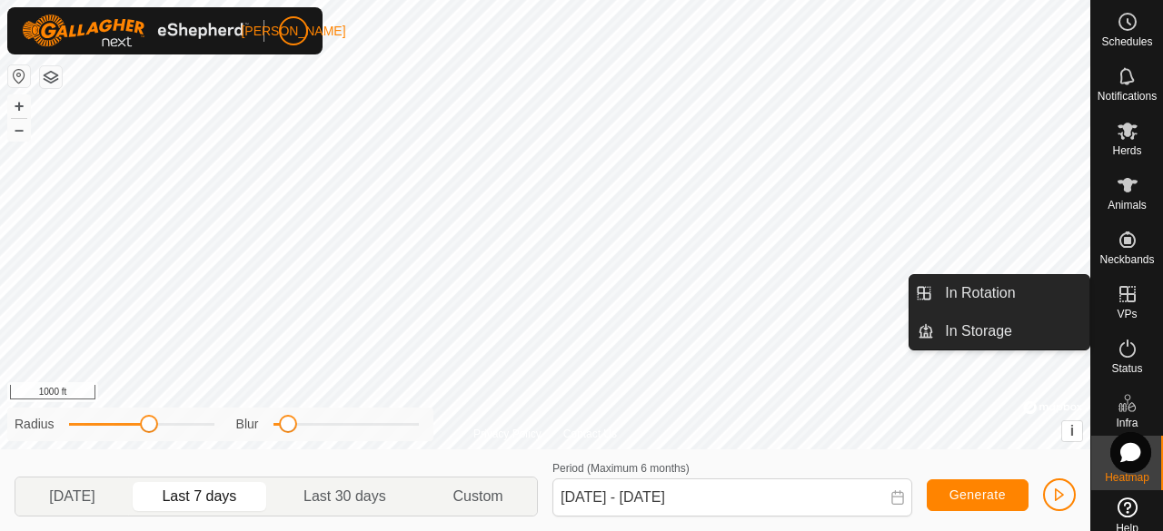
click at [1120, 316] on span "VPs" at bounding box center [1126, 314] width 20 height 11
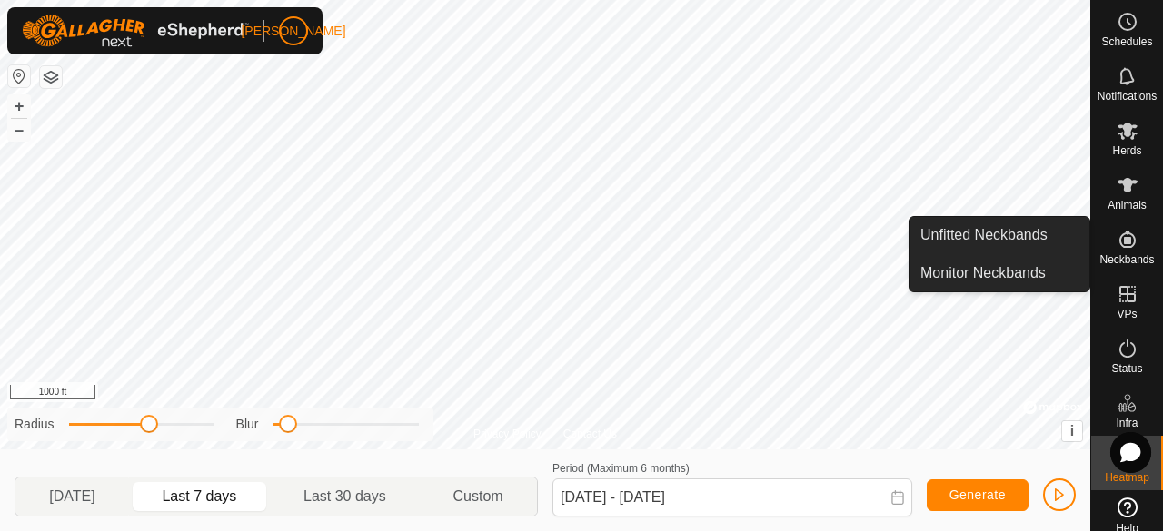
click at [1116, 254] on span "Neckbands" at bounding box center [1126, 259] width 55 height 11
click at [1111, 247] on es-neckbands-svg-icon at bounding box center [1127, 239] width 33 height 29
click at [1029, 243] on link "Unfitted Neckbands" at bounding box center [999, 235] width 180 height 36
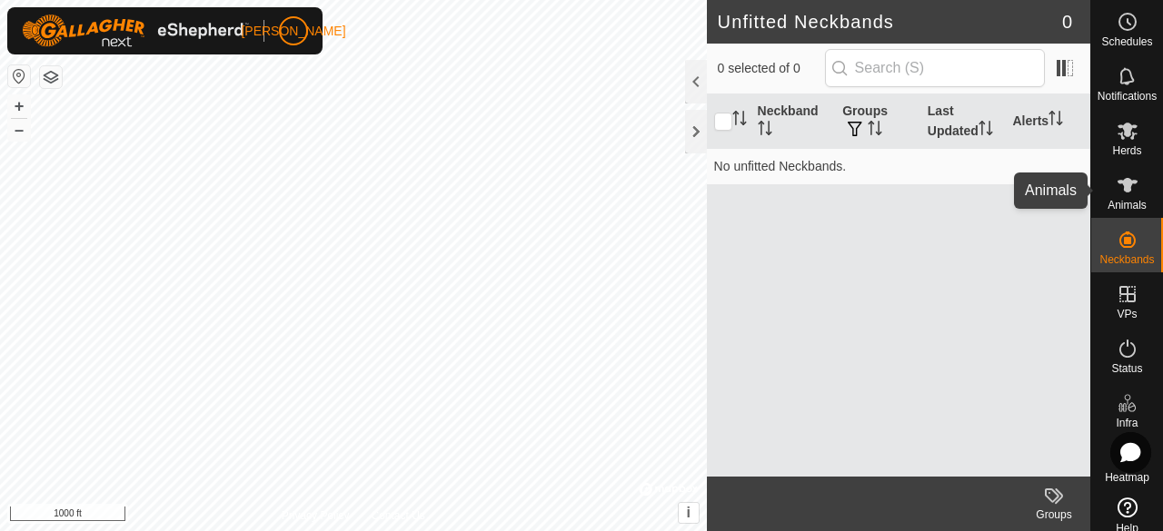
click at [1121, 187] on icon at bounding box center [1127, 185] width 20 height 15
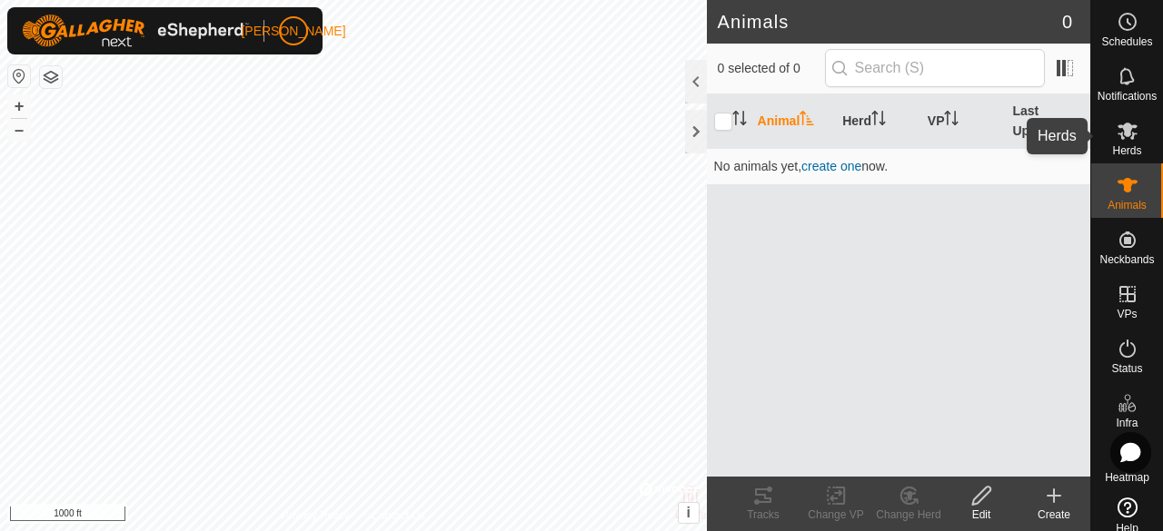
click at [1120, 142] on es-mob-svg-icon at bounding box center [1127, 130] width 33 height 29
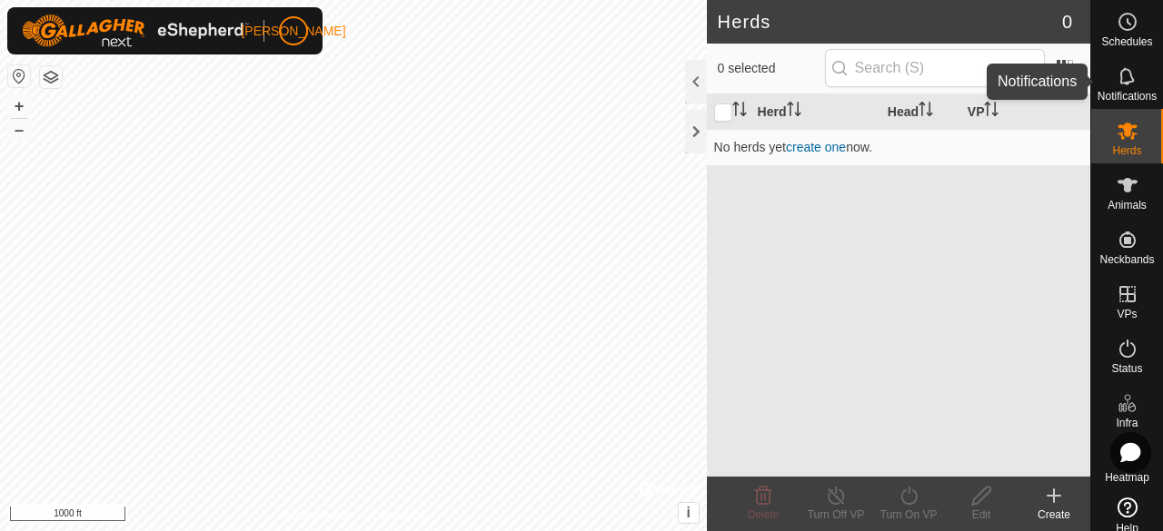
click at [1111, 62] on es-notification-svg-icon at bounding box center [1127, 76] width 33 height 29
